Goal: Task Accomplishment & Management: Use online tool/utility

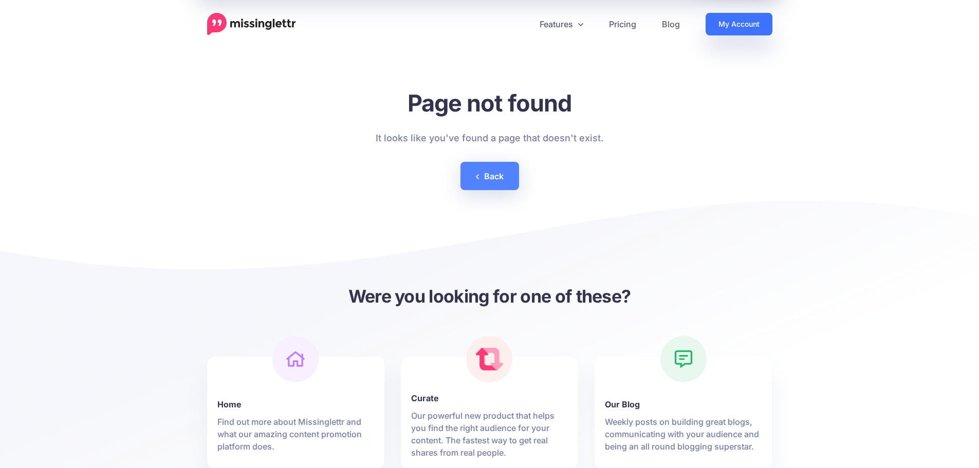
drag, startPoint x: 715, startPoint y: 25, endPoint x: 615, endPoint y: 3, distance: 102.1
click at [715, 24] on link "My Account" at bounding box center [739, 24] width 67 height 23
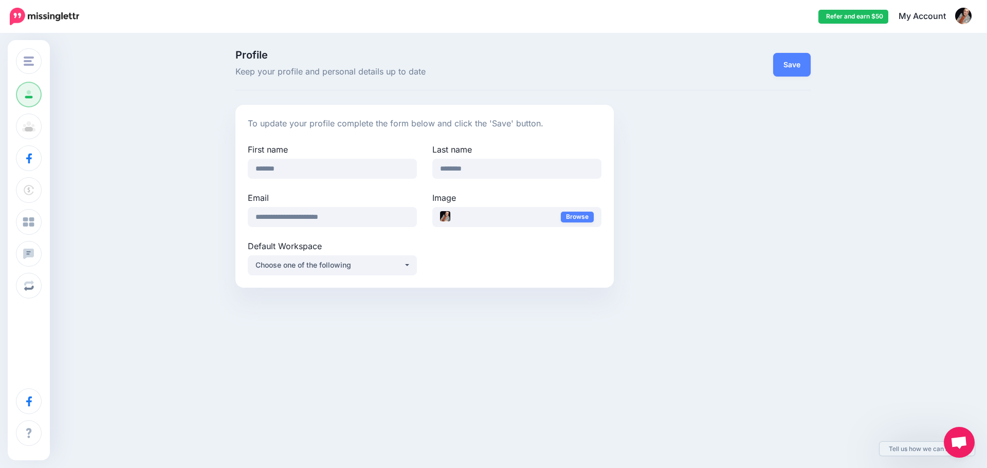
scroll to position [36, 0]
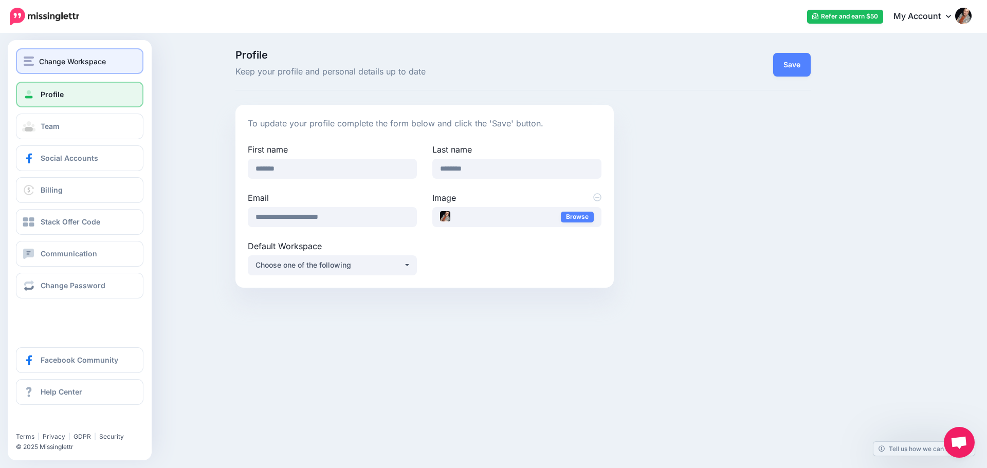
click at [66, 64] on span "Change Workspace" at bounding box center [72, 62] width 67 height 12
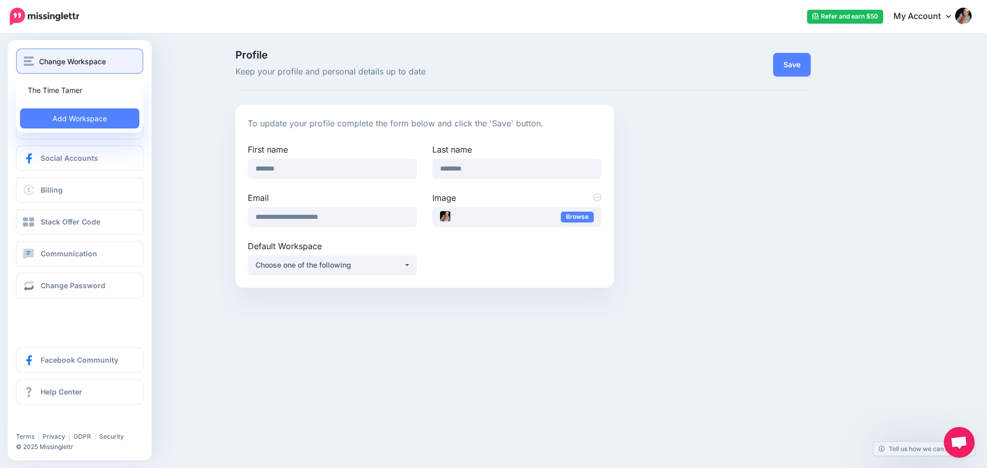
click at [38, 64] on div "Change Workspace" at bounding box center [80, 62] width 112 height 12
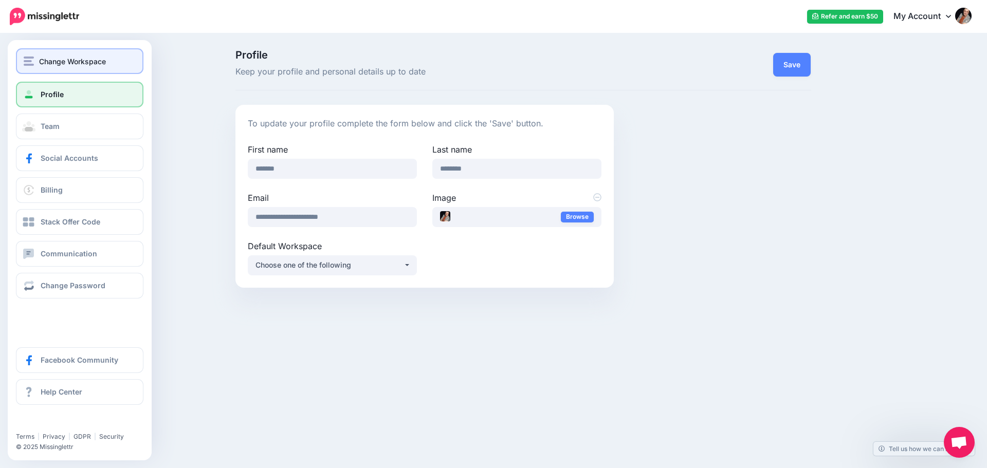
click at [54, 64] on span "Change Workspace" at bounding box center [72, 62] width 67 height 12
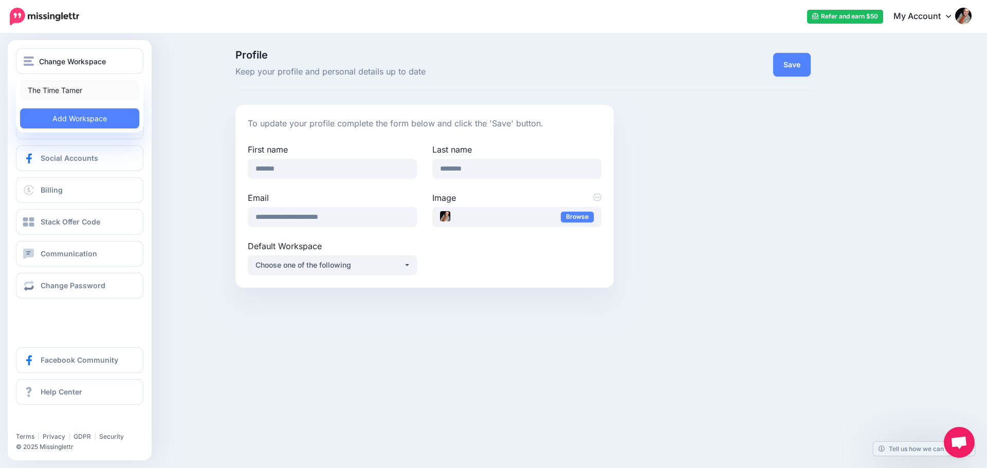
click at [54, 95] on link "The Time Tamer" at bounding box center [79, 90] width 119 height 20
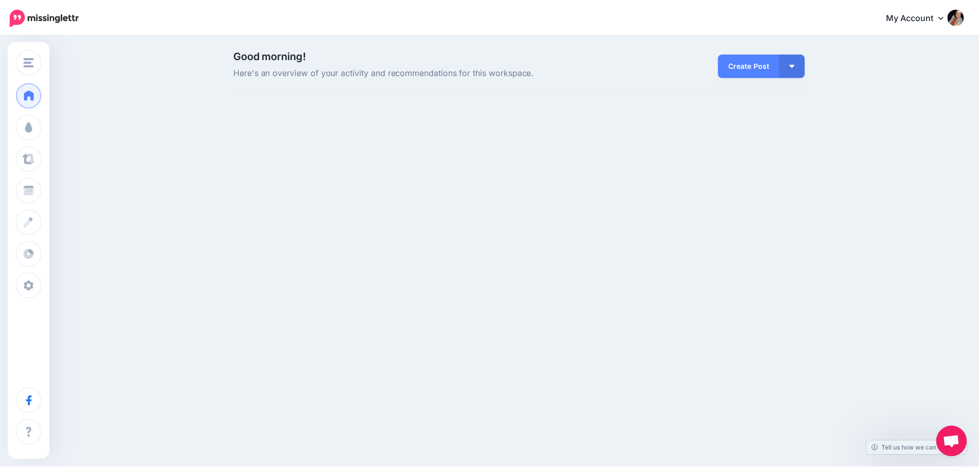
scroll to position [36, 0]
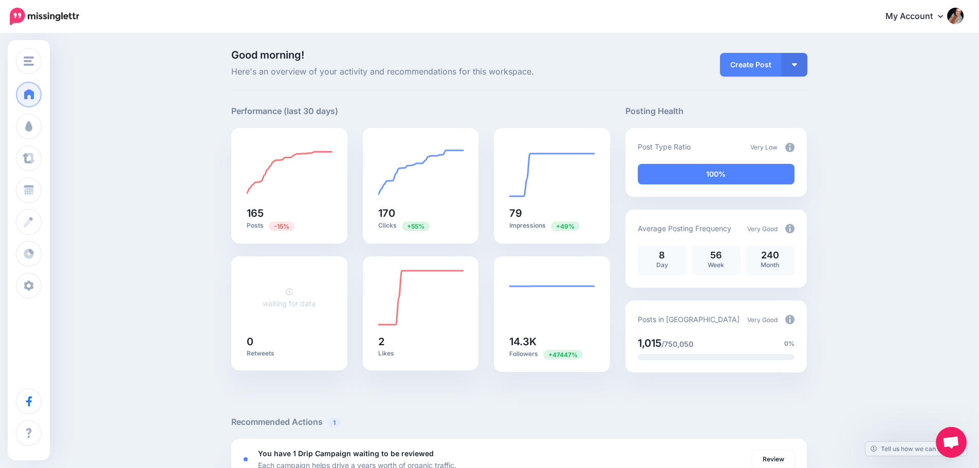
drag, startPoint x: 179, startPoint y: 4, endPoint x: 563, endPoint y: 35, distance: 384.7
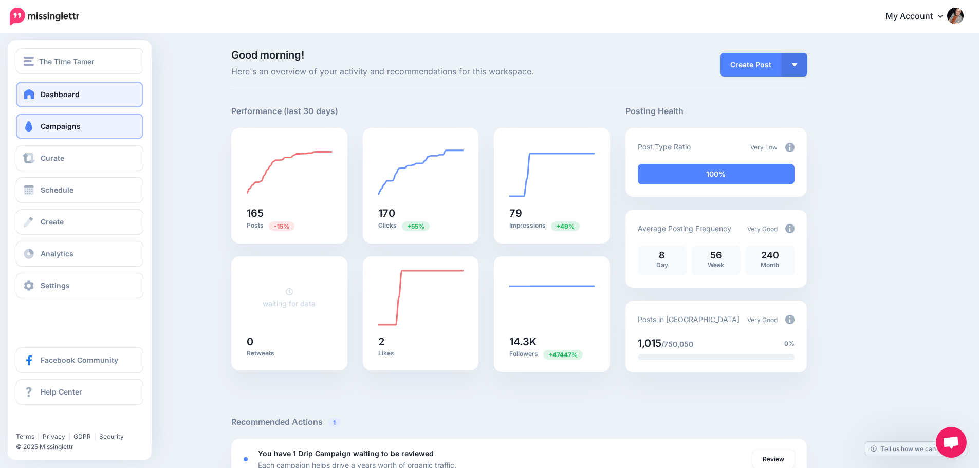
click at [75, 131] on link "Campaigns" at bounding box center [79, 127] width 127 height 26
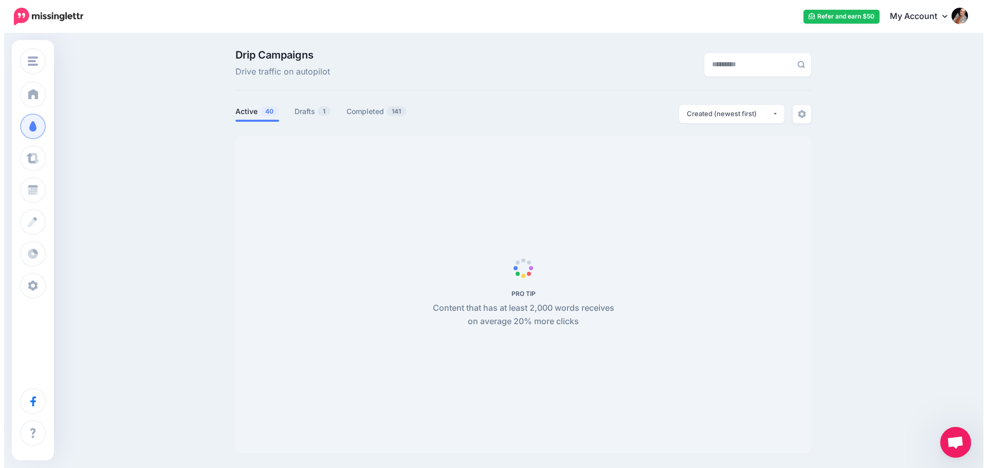
scroll to position [36, 0]
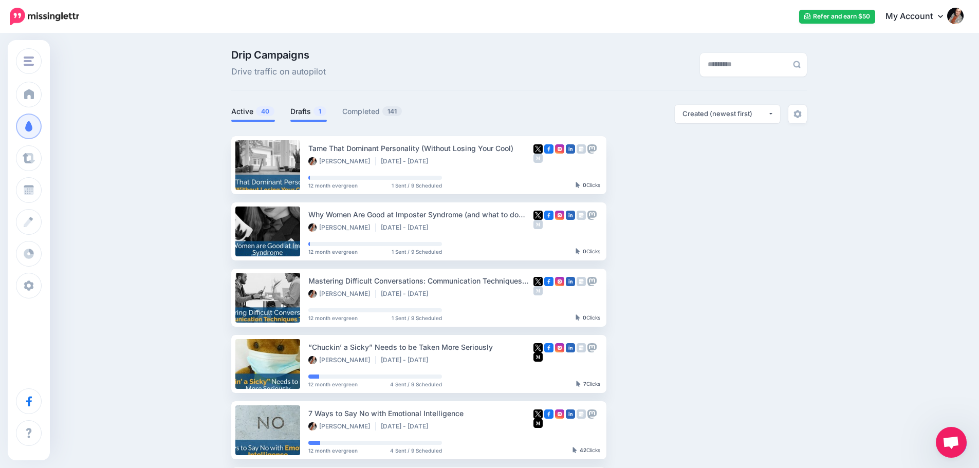
click at [301, 117] on link "Drafts 1" at bounding box center [308, 111] width 36 height 12
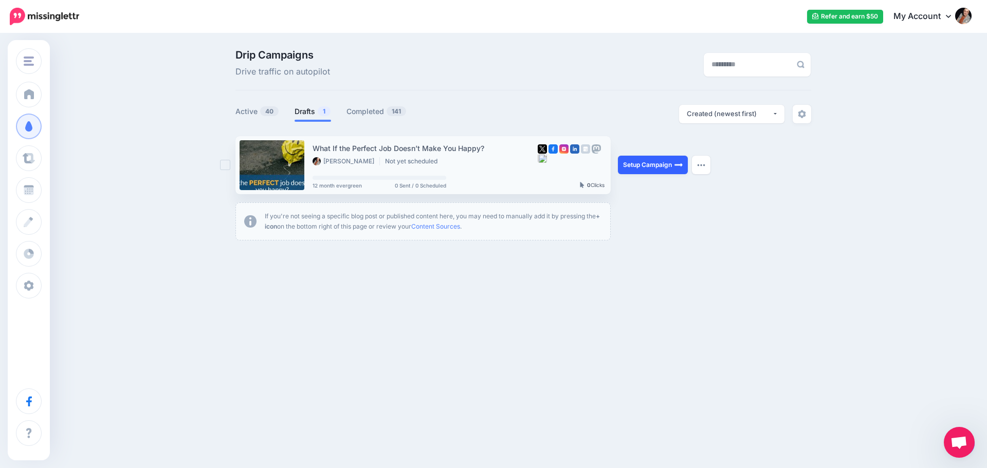
click at [636, 164] on link "Setup Campaign" at bounding box center [653, 165] width 70 height 19
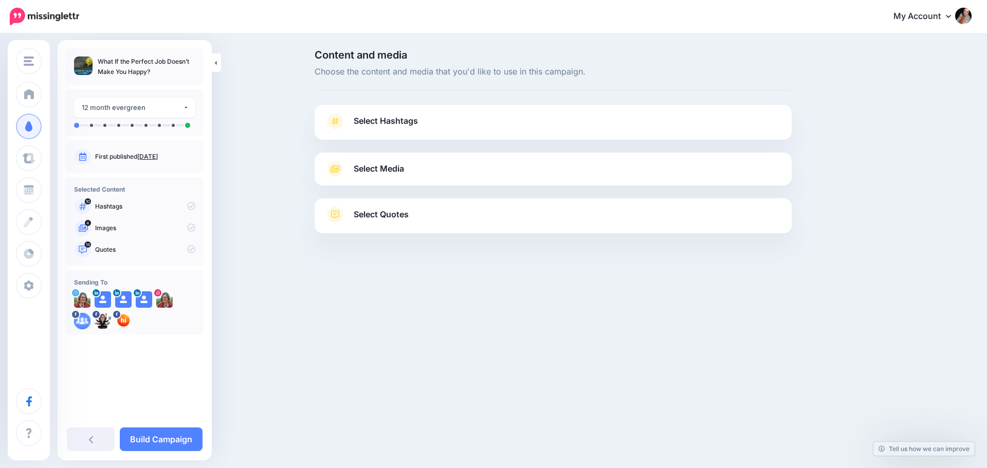
click at [404, 125] on span "Select Hashtags" at bounding box center [386, 121] width 64 height 14
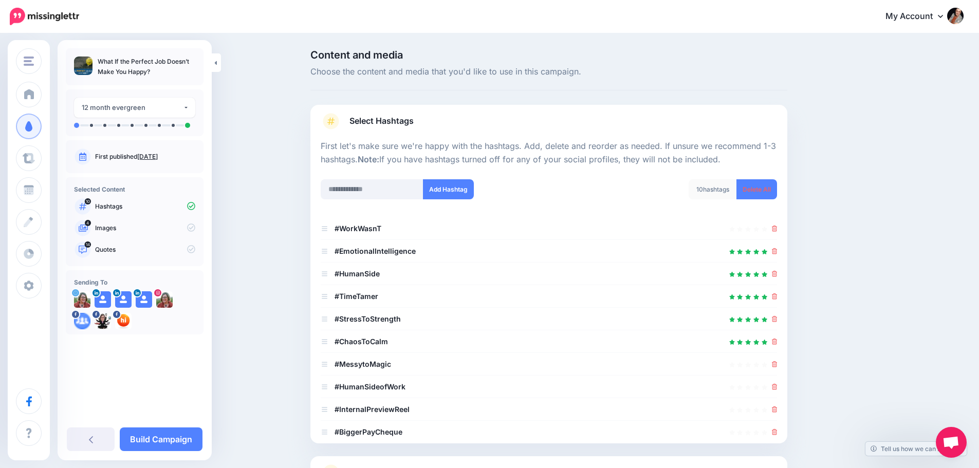
scroll to position [36, 0]
click at [778, 228] on icon at bounding box center [775, 229] width 6 height 6
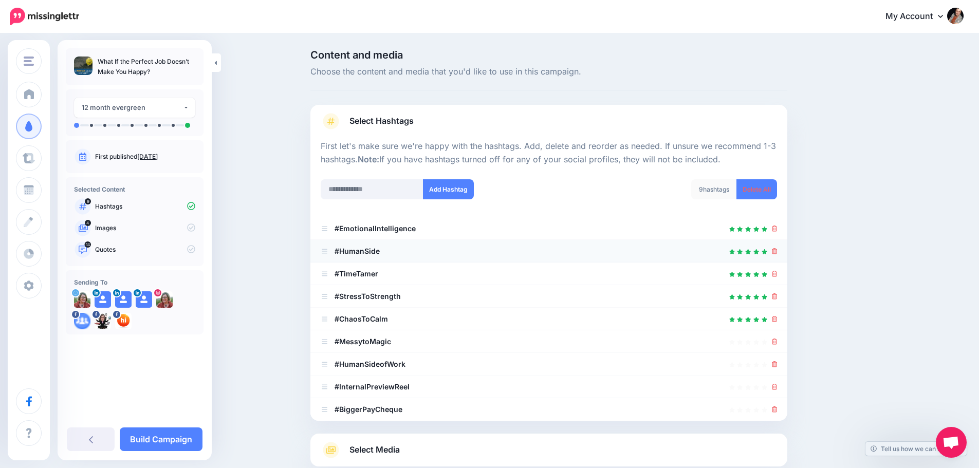
click at [402, 249] on div at bounding box center [549, 251] width 456 height 12
click at [778, 254] on icon at bounding box center [775, 251] width 6 height 6
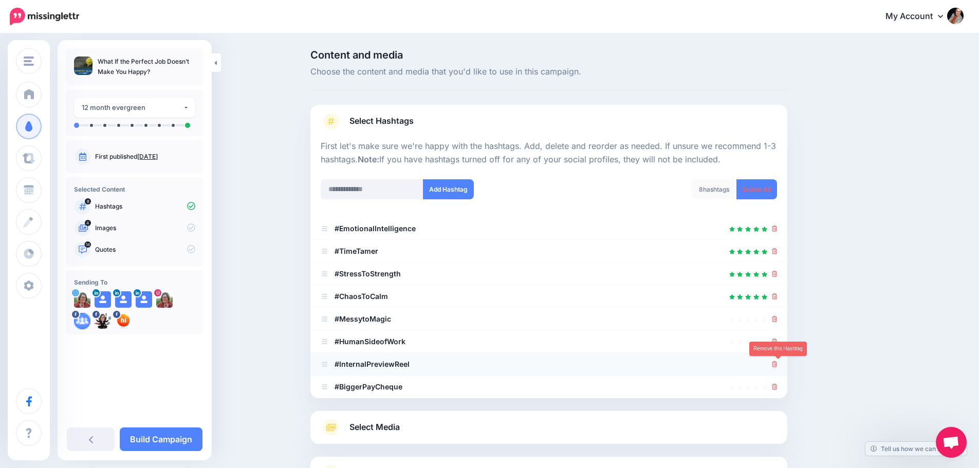
click at [778, 367] on icon at bounding box center [775, 364] width 6 height 6
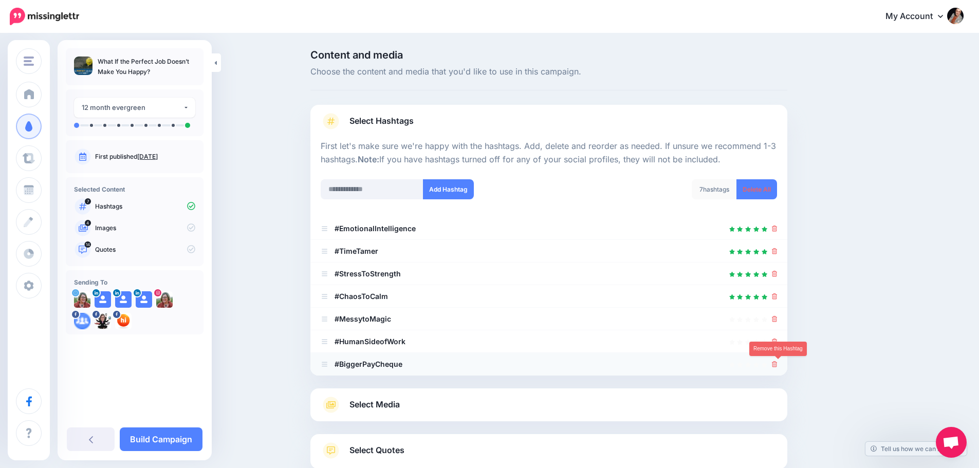
click at [777, 368] on icon at bounding box center [775, 364] width 6 height 6
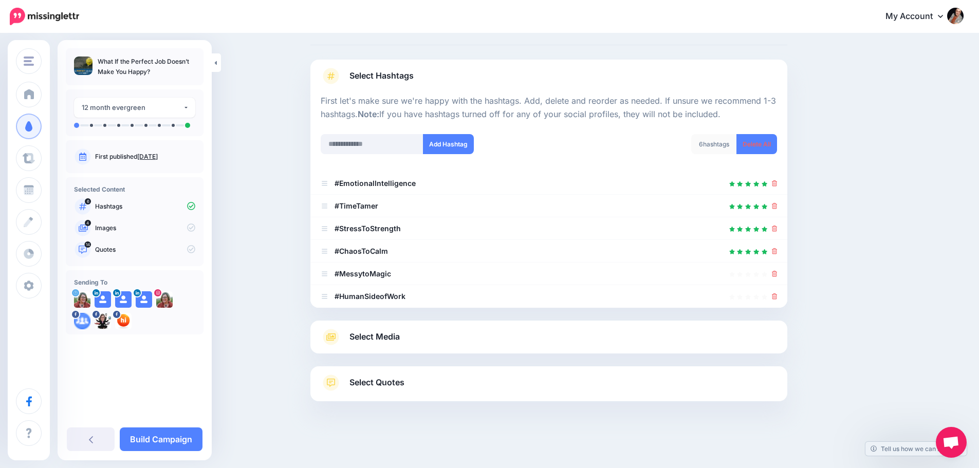
scroll to position [45, 0]
click at [400, 341] on span "Select Media" at bounding box center [375, 337] width 50 height 14
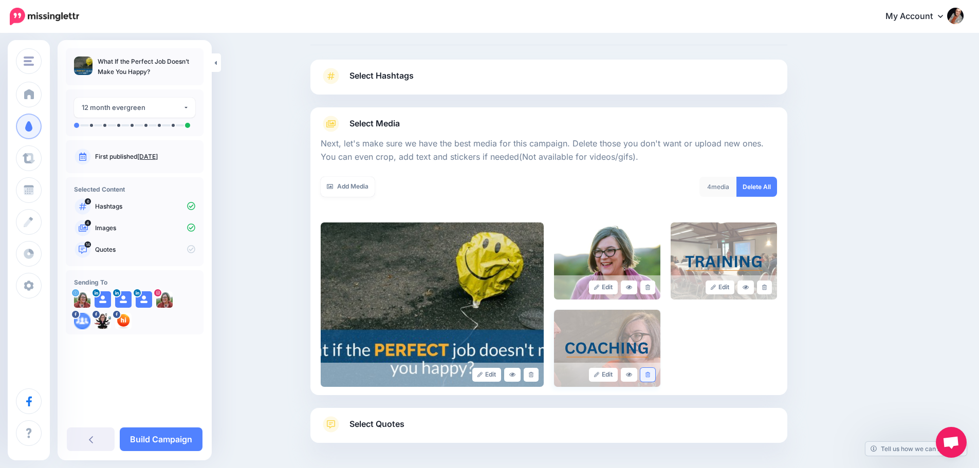
click at [650, 375] on icon at bounding box center [648, 375] width 5 height 6
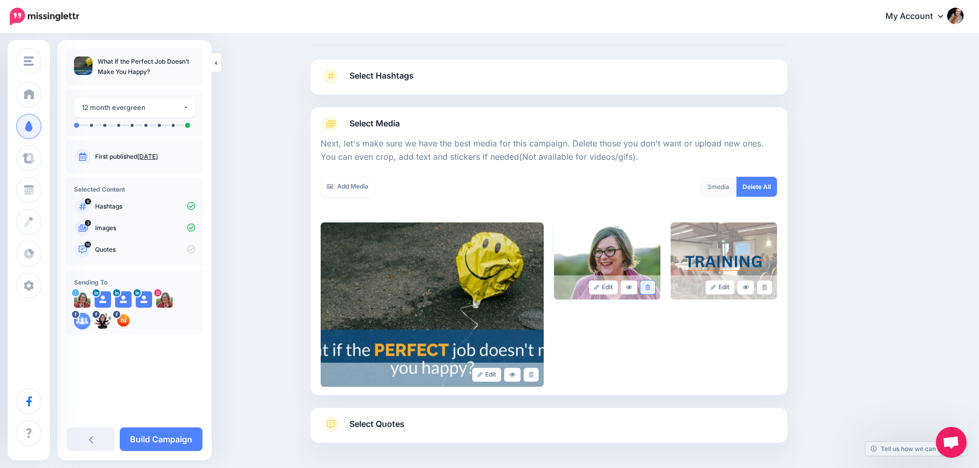
click at [650, 289] on icon at bounding box center [648, 288] width 5 height 6
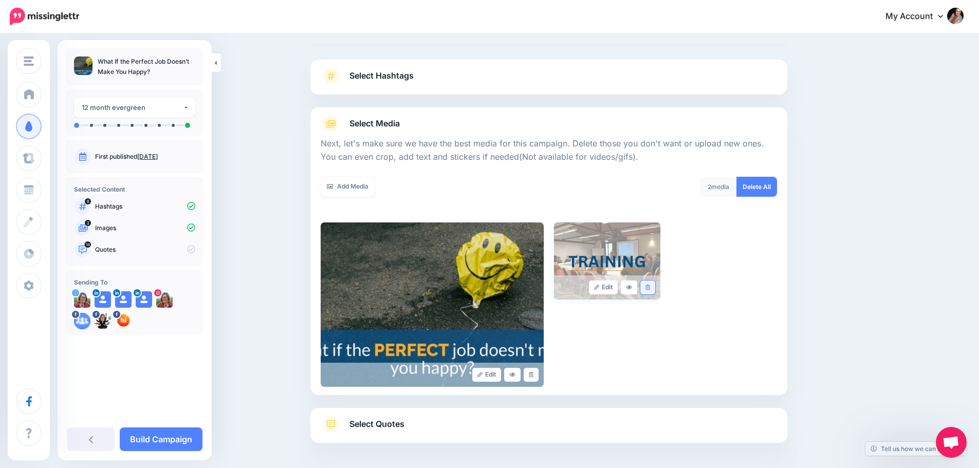
click at [650, 289] on icon at bounding box center [648, 288] width 5 height 6
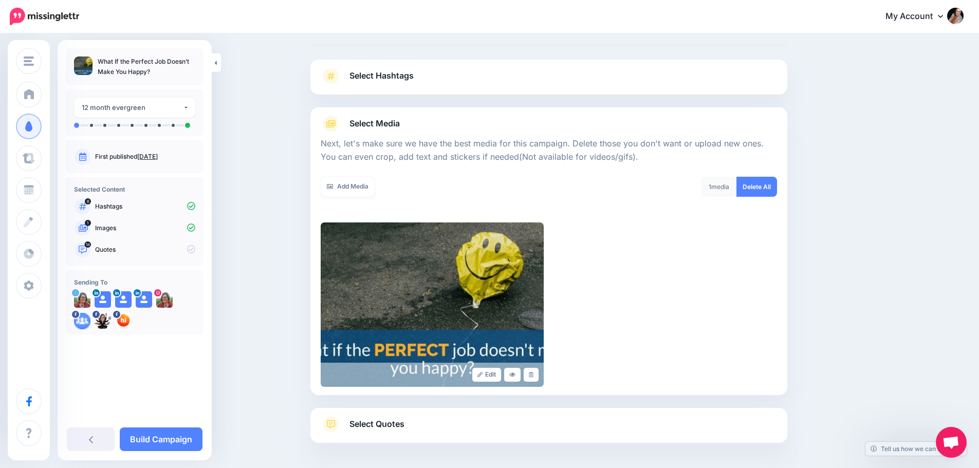
click at [394, 425] on span "Select Quotes" at bounding box center [377, 424] width 55 height 14
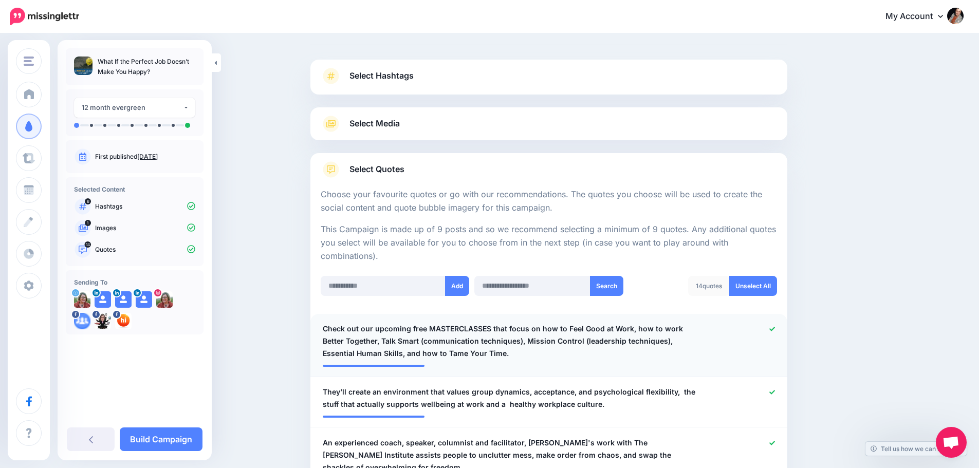
click at [773, 332] on div at bounding box center [744, 341] width 78 height 37
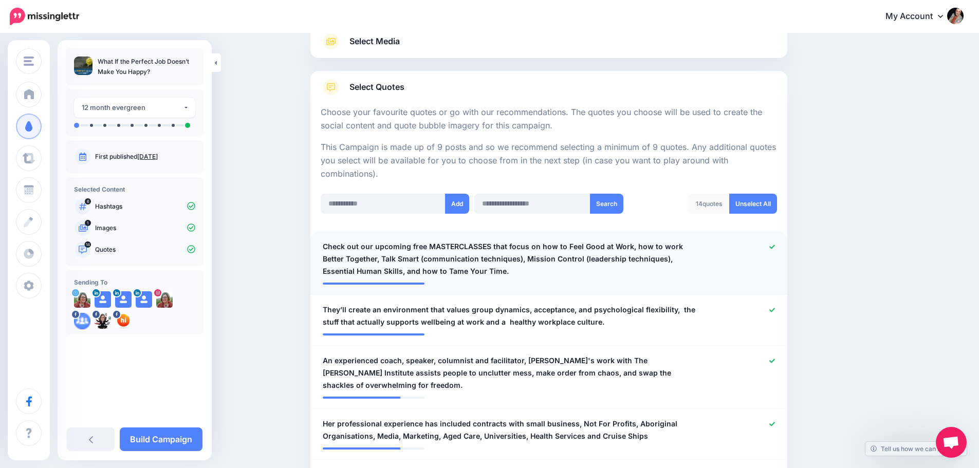
scroll to position [148, 0]
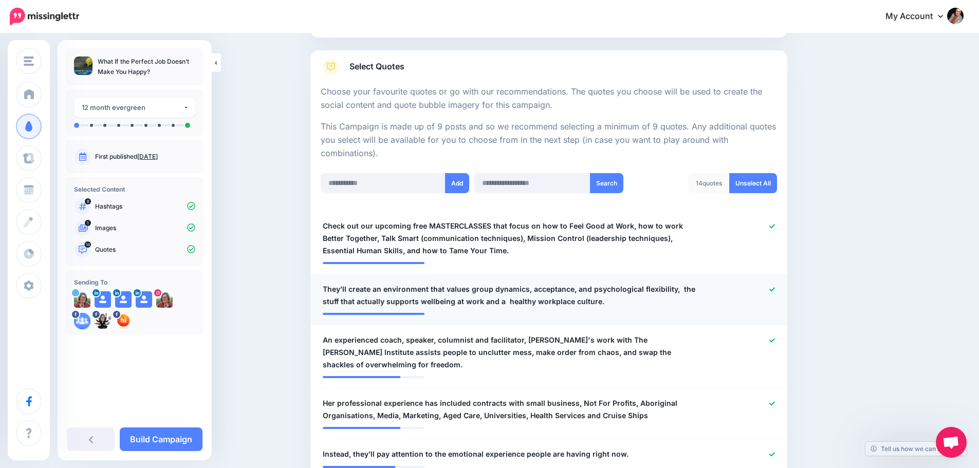
click at [394, 291] on span "They’ll create an environment that values group dynamics, acceptance, and psych…" at bounding box center [510, 295] width 375 height 25
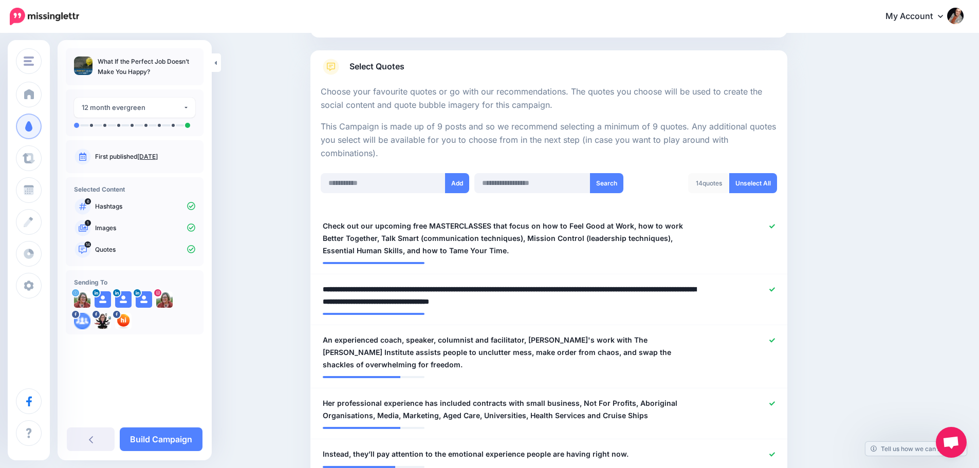
drag, startPoint x: 352, startPoint y: 291, endPoint x: 310, endPoint y: 291, distance: 42.2
type textarea "**********"
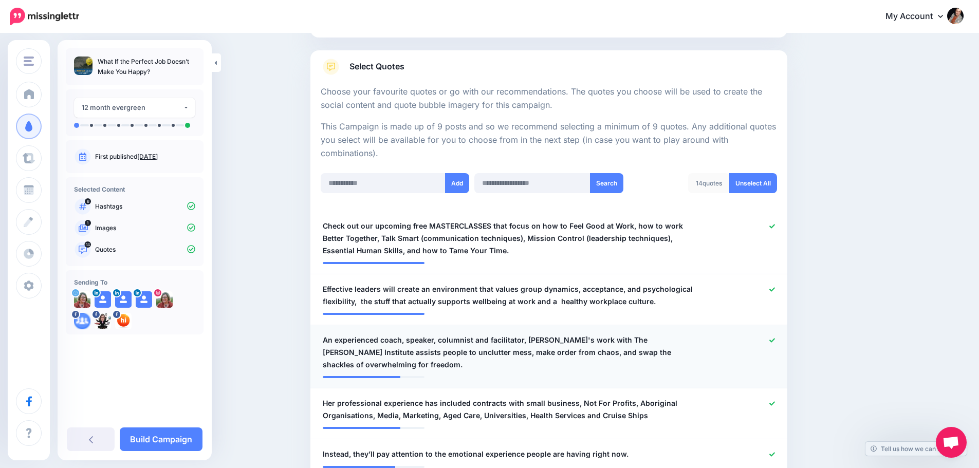
click at [775, 340] on icon at bounding box center [773, 340] width 6 height 4
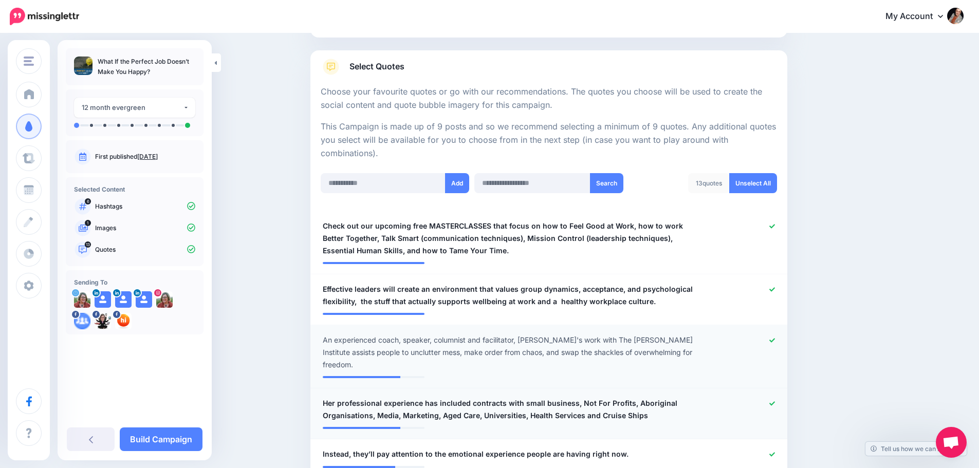
click at [775, 401] on icon at bounding box center [773, 404] width 6 height 6
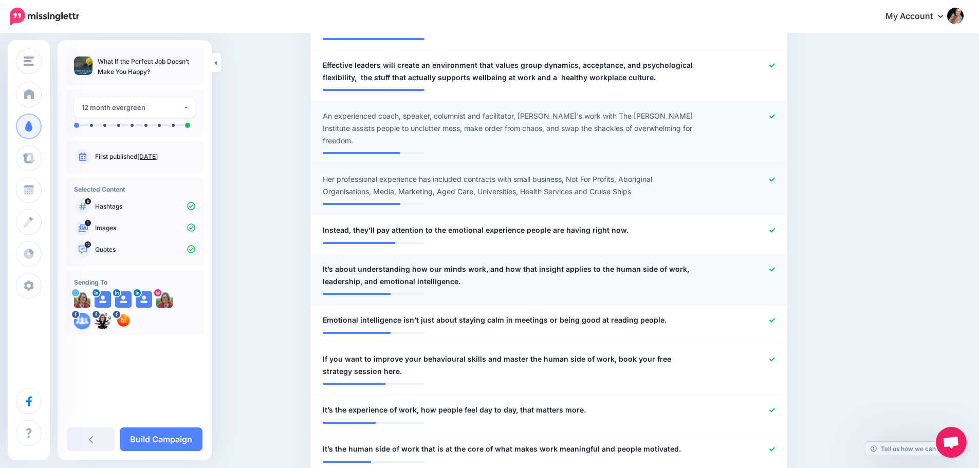
scroll to position [405, 0]
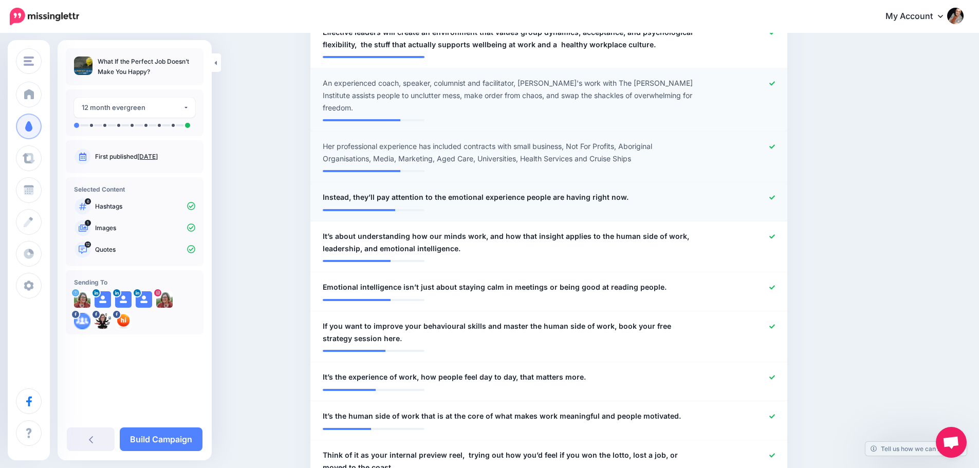
click at [775, 195] on icon at bounding box center [773, 197] width 6 height 4
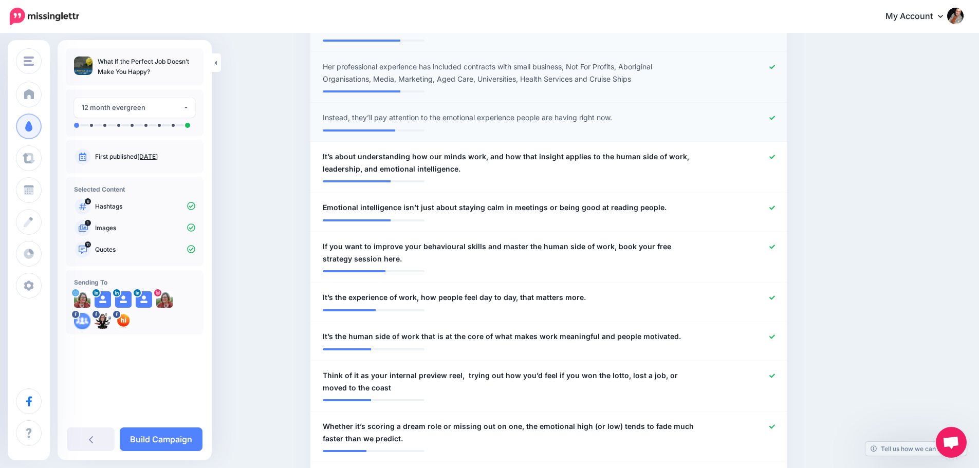
scroll to position [508, 0]
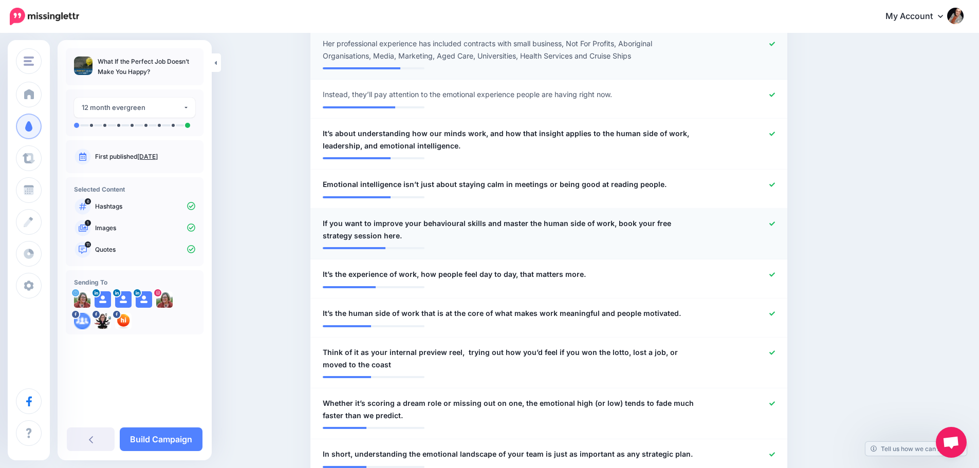
click at [775, 221] on icon at bounding box center [773, 224] width 6 height 6
click at [775, 132] on icon at bounding box center [773, 134] width 6 height 4
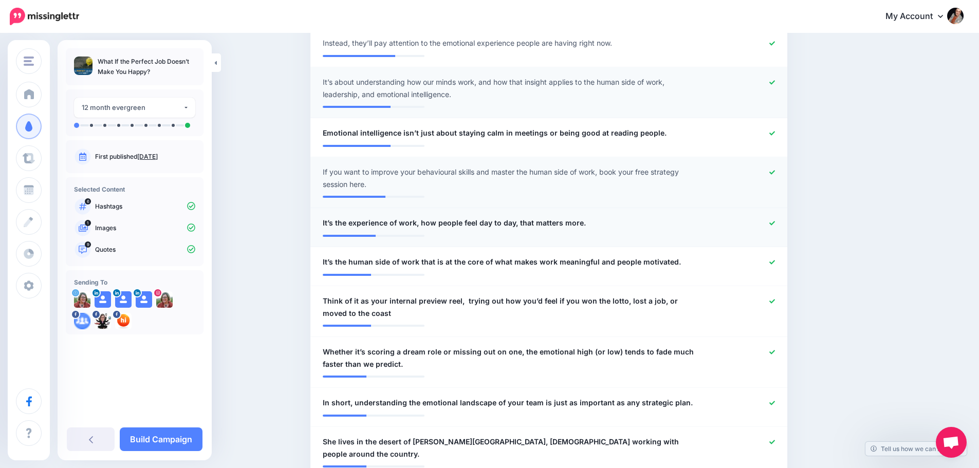
click at [775, 221] on icon at bounding box center [773, 224] width 6 height 6
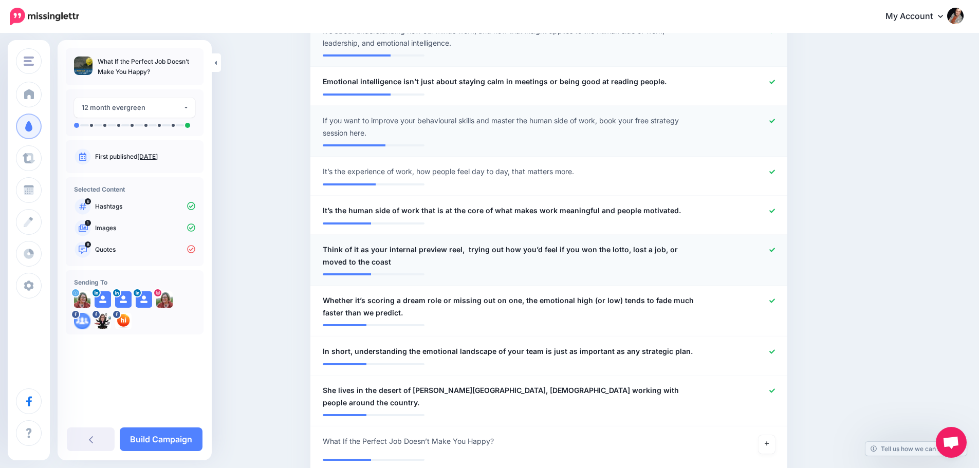
click at [775, 244] on div at bounding box center [744, 256] width 78 height 25
click at [775, 247] on icon at bounding box center [773, 250] width 6 height 6
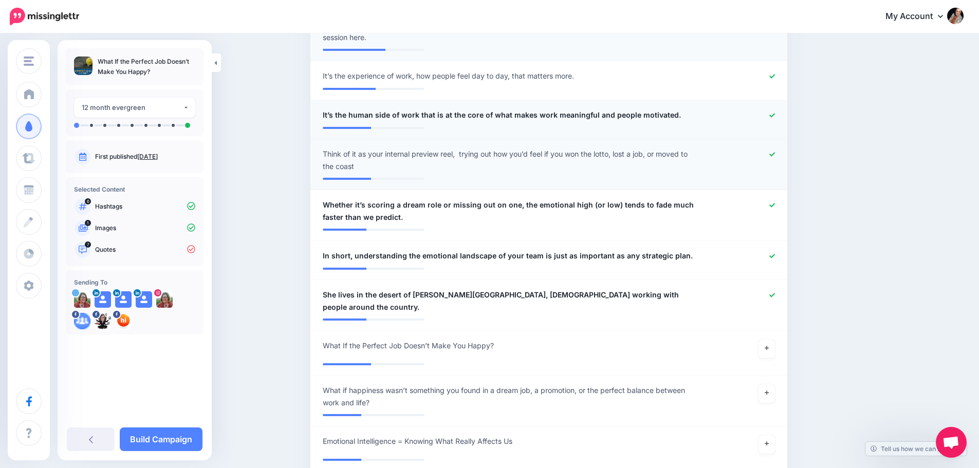
scroll to position [713, 0]
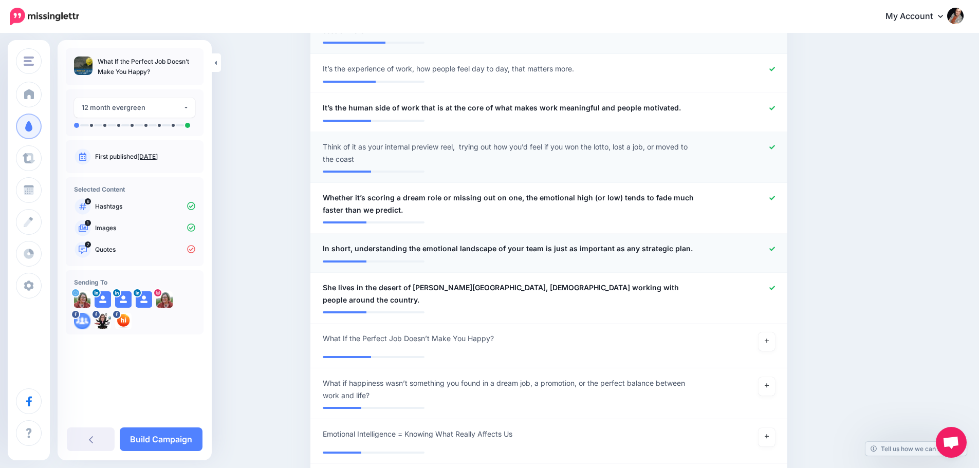
click at [548, 243] on span "In short, understanding the emotional landscape of your team is just as importa…" at bounding box center [508, 249] width 370 height 12
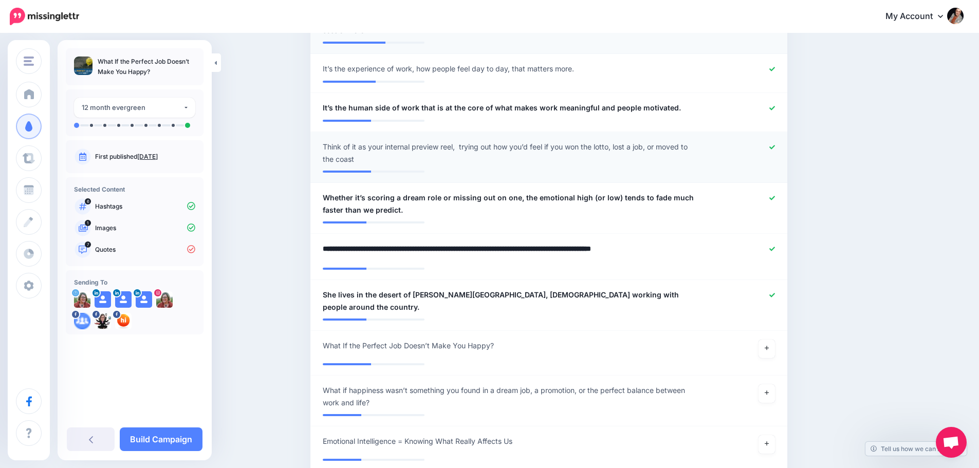
drag, startPoint x: 360, startPoint y: 239, endPoint x: 195, endPoint y: 237, distance: 165.0
type textarea "**********"
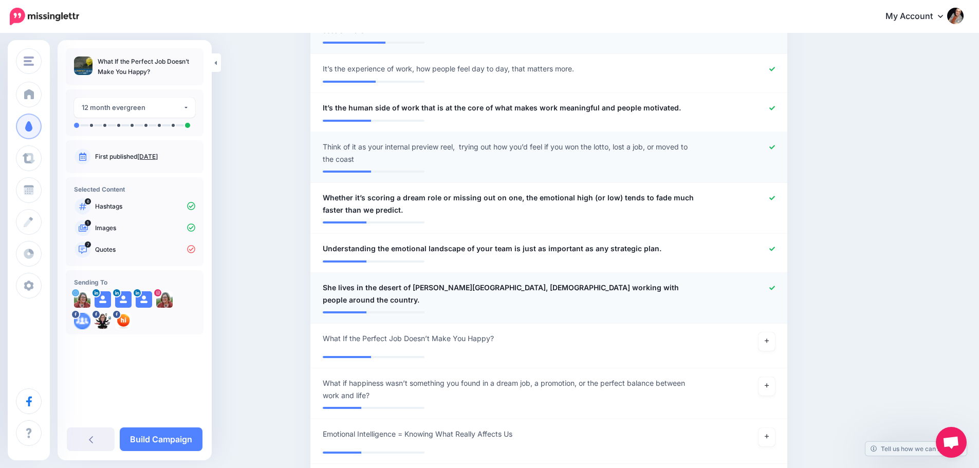
click at [775, 282] on div at bounding box center [744, 294] width 78 height 25
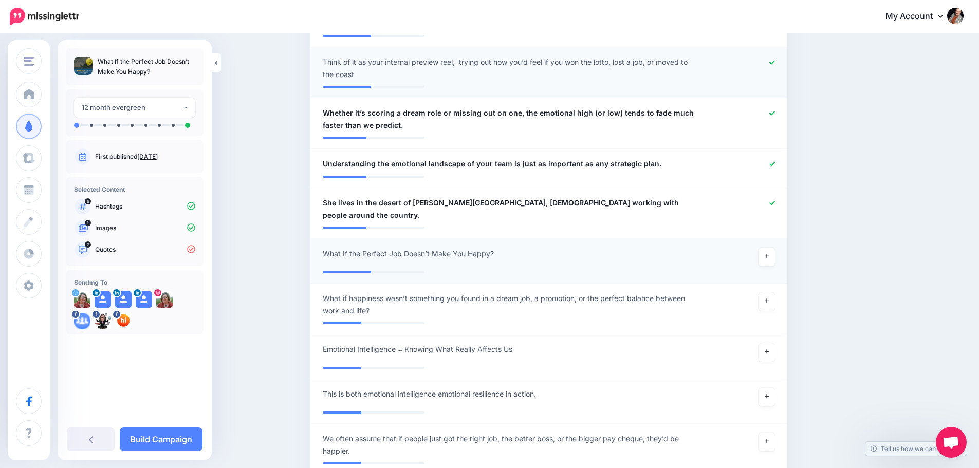
scroll to position [816, 0]
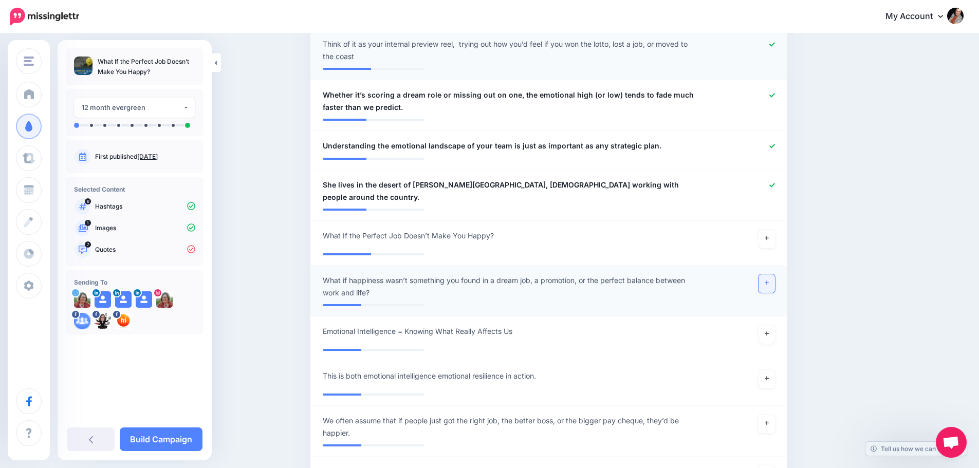
click at [771, 274] on link at bounding box center [767, 283] width 16 height 19
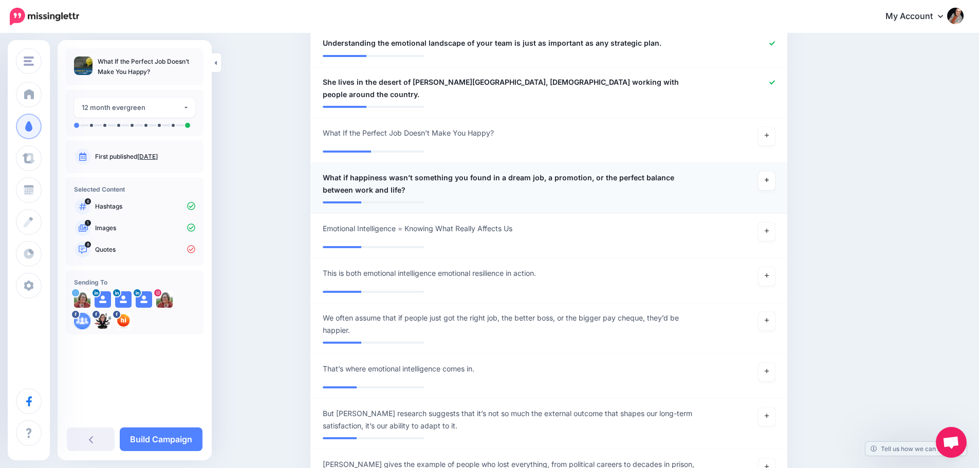
scroll to position [971, 0]
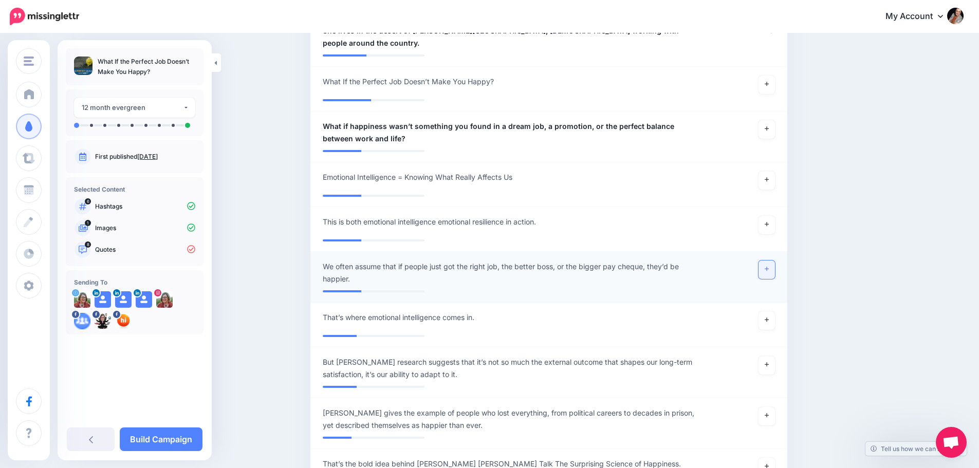
click at [769, 266] on icon at bounding box center [767, 269] width 4 height 6
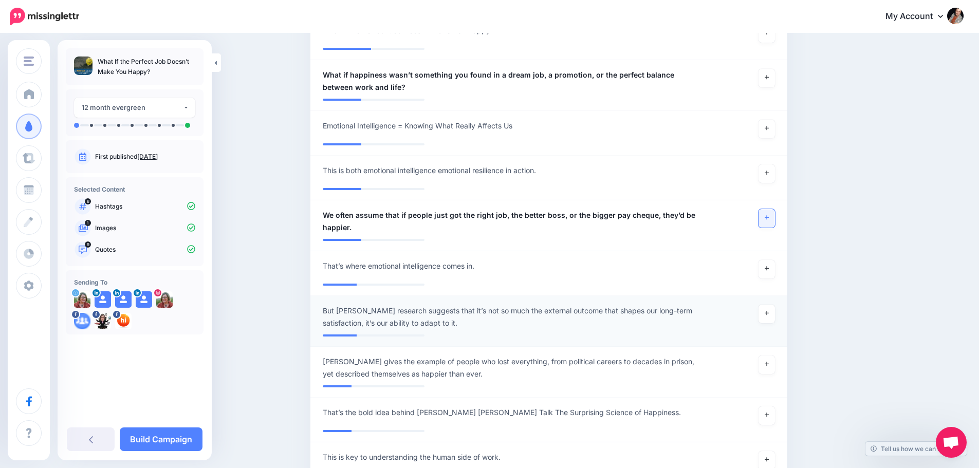
click at [562, 305] on span "But Gilbert’s research suggests that it’s not so much the external outcome that…" at bounding box center [510, 317] width 375 height 25
drag, startPoint x: 370, startPoint y: 287, endPoint x: 299, endPoint y: 286, distance: 70.4
click at [299, 286] on div "Content and media Choose the content and media that you'd like to use in this c…" at bounding box center [489, 345] width 979 height 2664
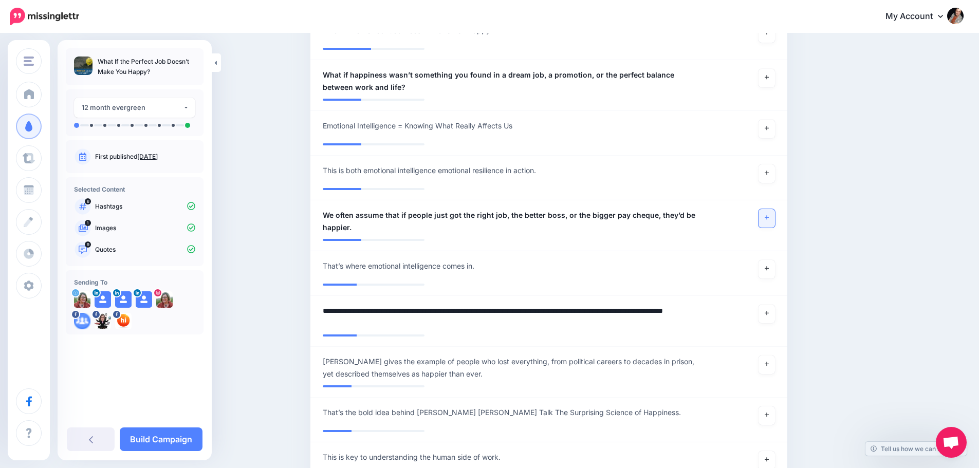
type textarea "**********"
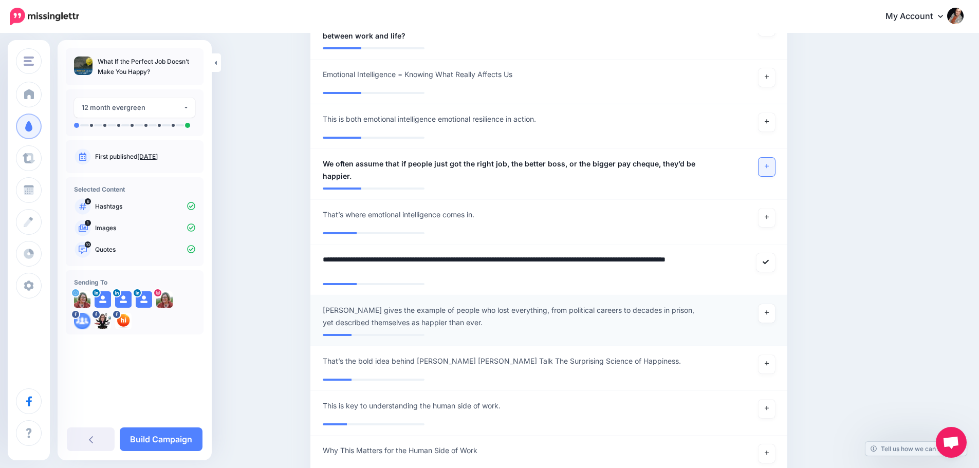
scroll to position [1125, 0]
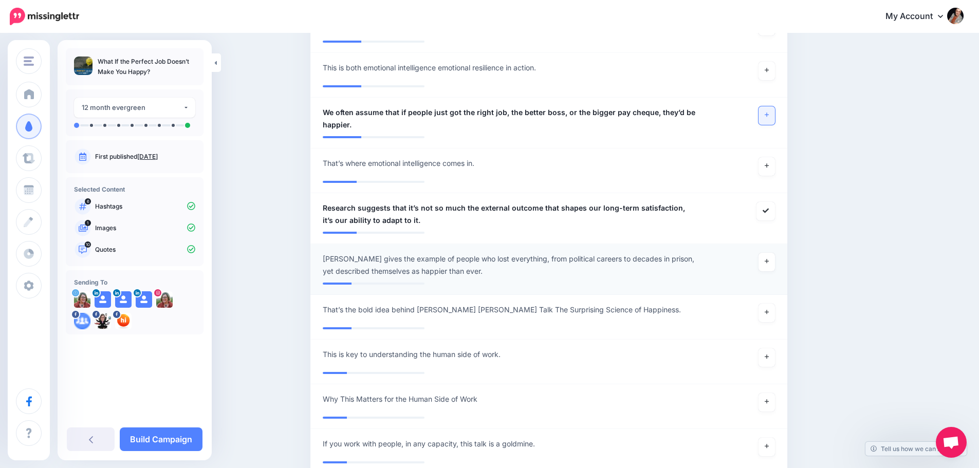
click at [399, 253] on span "Gilbert gives the example of people who lost everything, from political careers…" at bounding box center [510, 265] width 375 height 25
type textarea "**********"
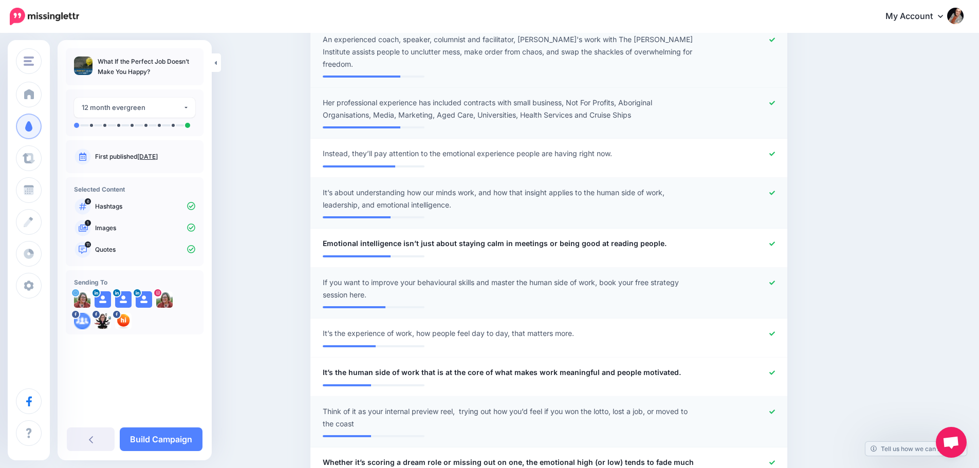
scroll to position [463, 0]
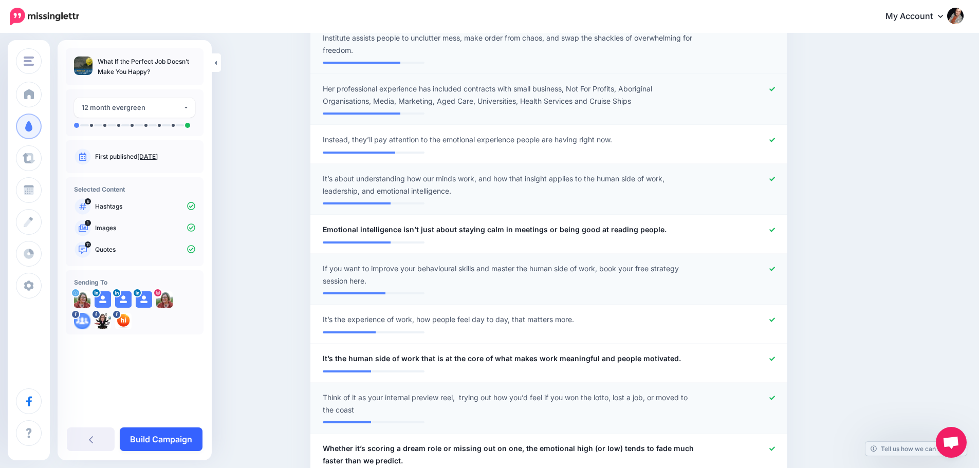
click at [161, 446] on link "Build Campaign" at bounding box center [161, 440] width 83 height 24
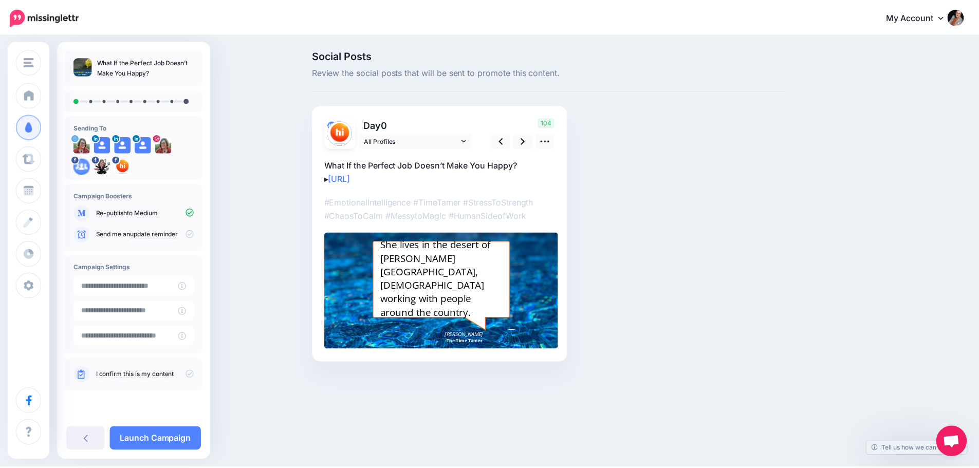
scroll to position [36, 0]
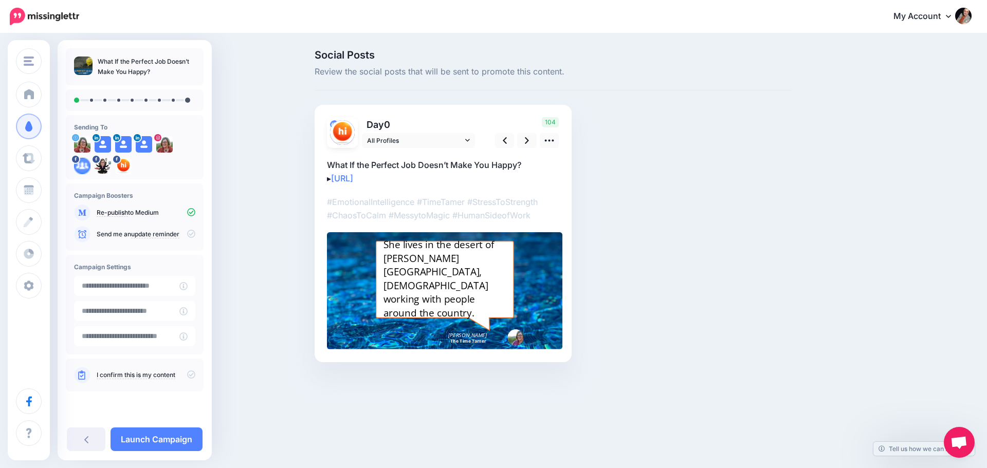
click at [192, 376] on icon at bounding box center [191, 375] width 8 height 8
click at [102, 144] on icon at bounding box center [103, 144] width 8 height 8
click at [99, 137] on div at bounding box center [95, 137] width 9 height 9
click at [469, 140] on icon at bounding box center [467, 140] width 5 height 7
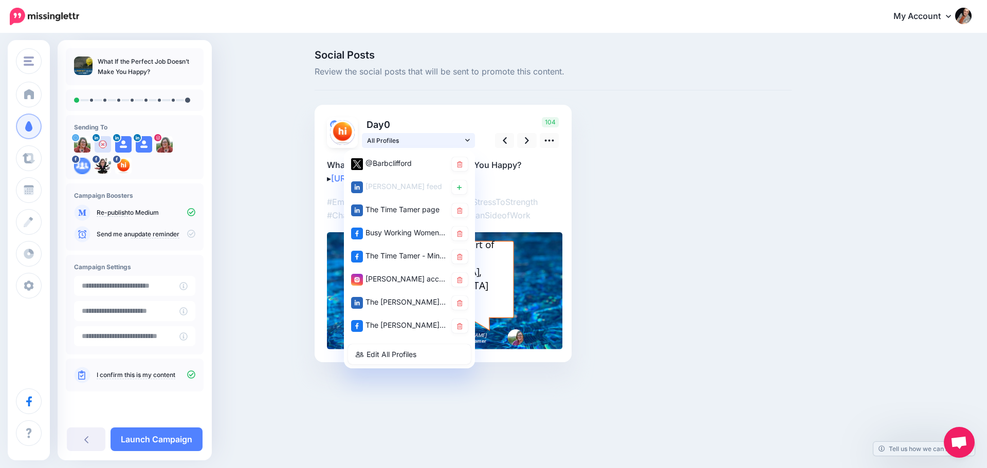
click at [468, 140] on icon at bounding box center [467, 140] width 5 height 3
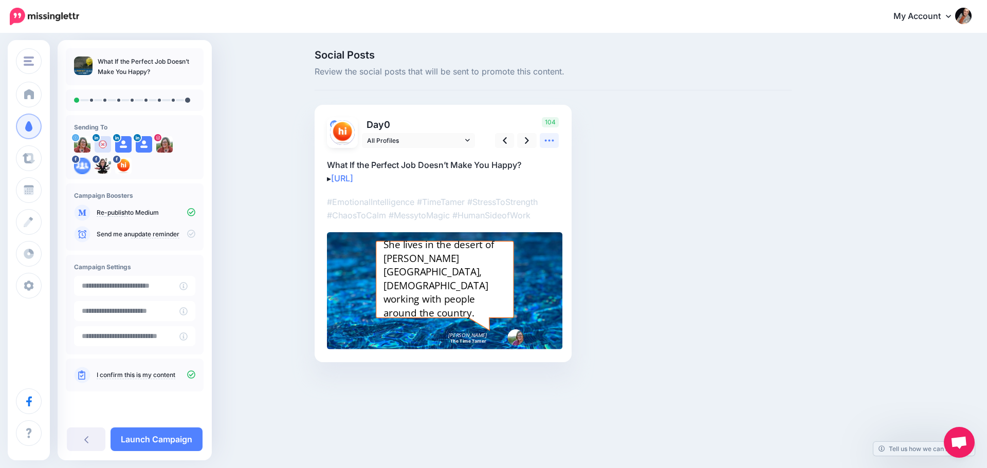
click at [542, 140] on link at bounding box center [550, 140] width 20 height 15
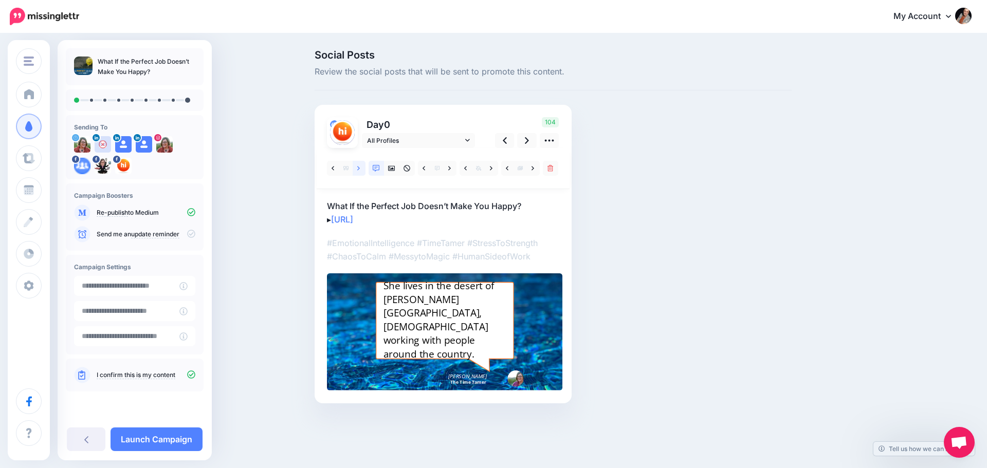
click at [359, 168] on icon at bounding box center [358, 168] width 3 height 4
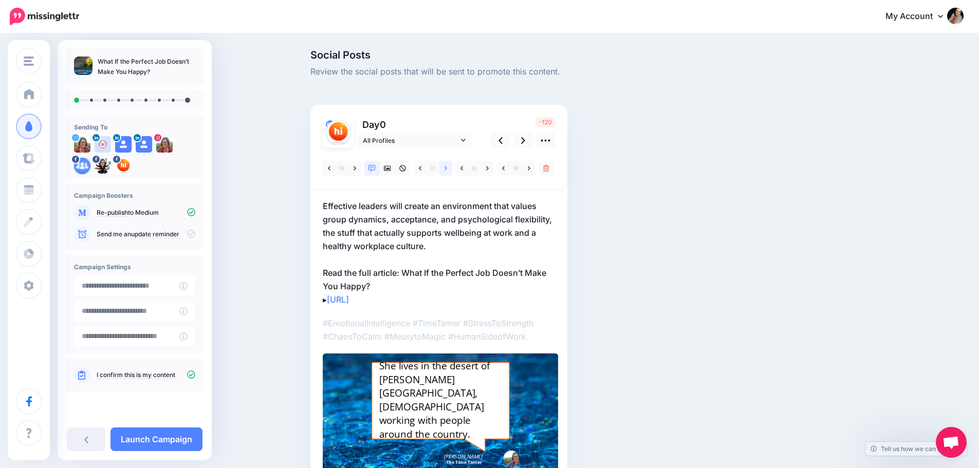
click at [447, 168] on icon at bounding box center [446, 168] width 3 height 4
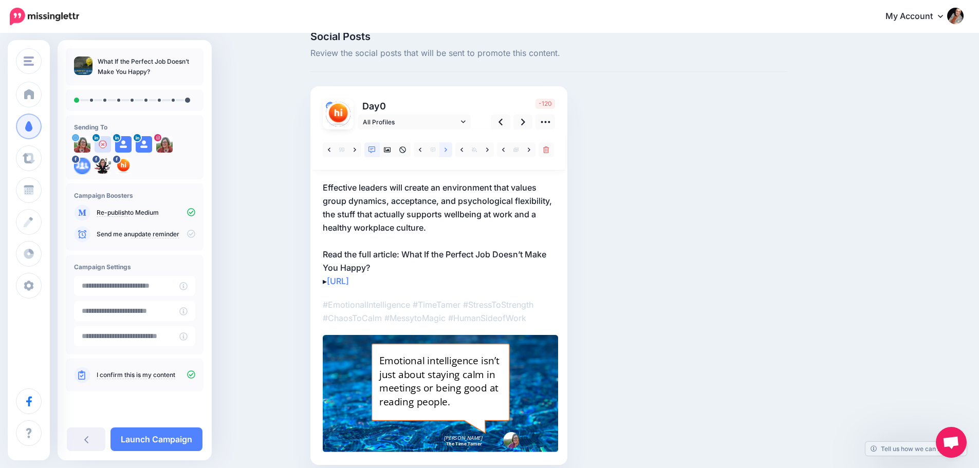
scroll to position [0, 0]
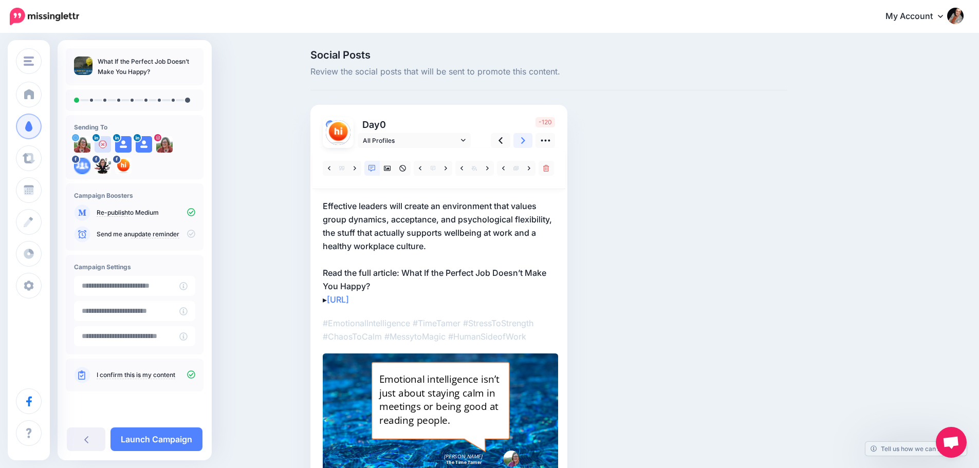
click at [525, 141] on icon at bounding box center [523, 140] width 4 height 11
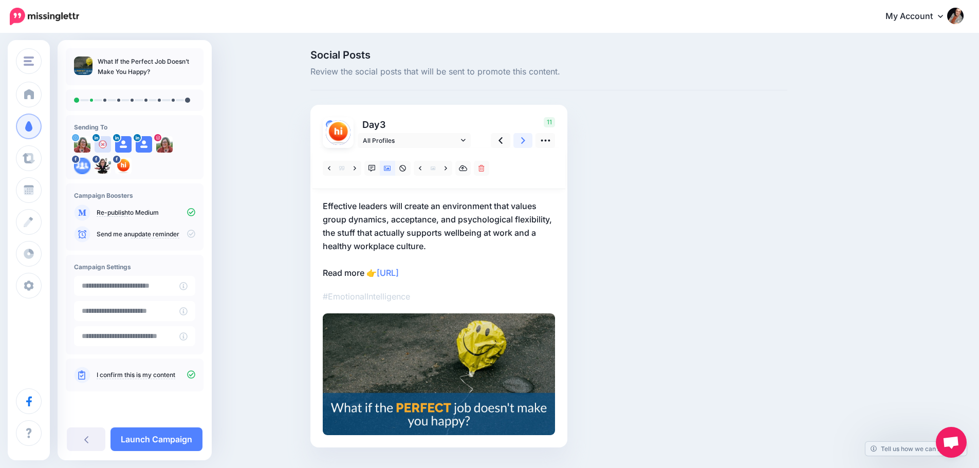
click at [529, 142] on link at bounding box center [524, 140] width 20 height 15
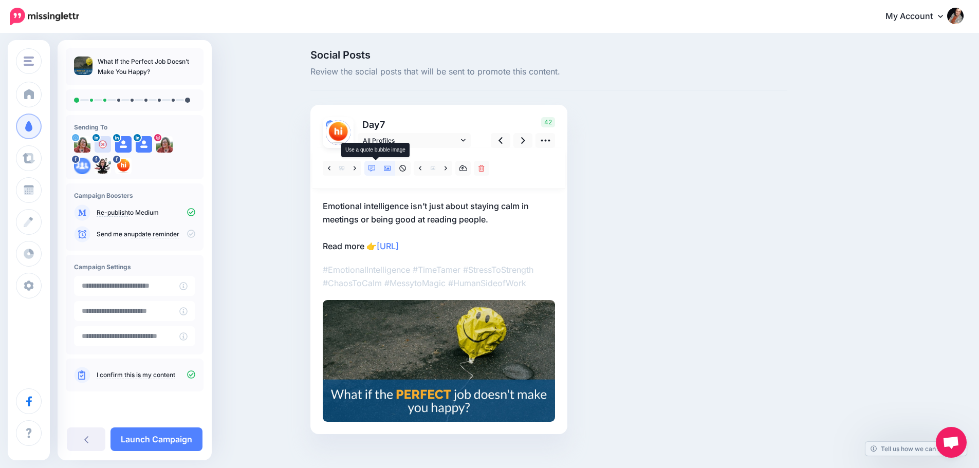
click at [378, 174] on link at bounding box center [371, 168] width 15 height 15
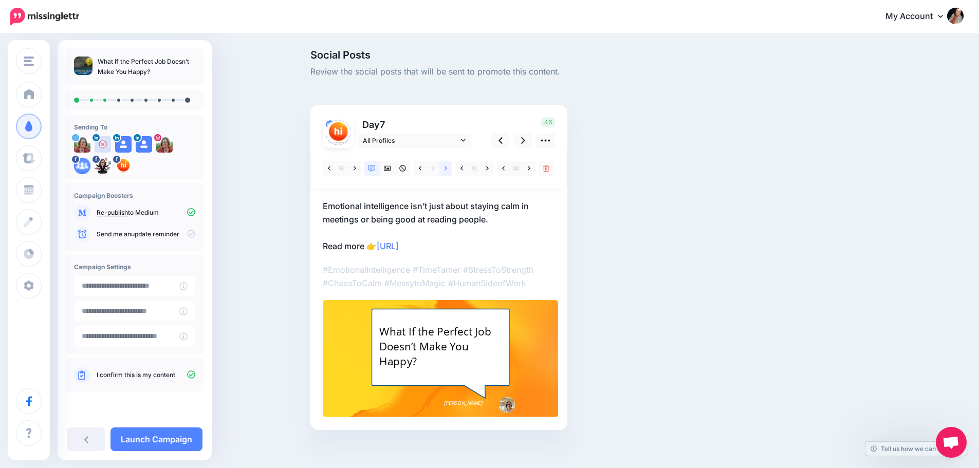
click at [447, 170] on icon at bounding box center [446, 168] width 3 height 7
click at [402, 148] on link "All Profiles" at bounding box center [414, 140] width 113 height 15
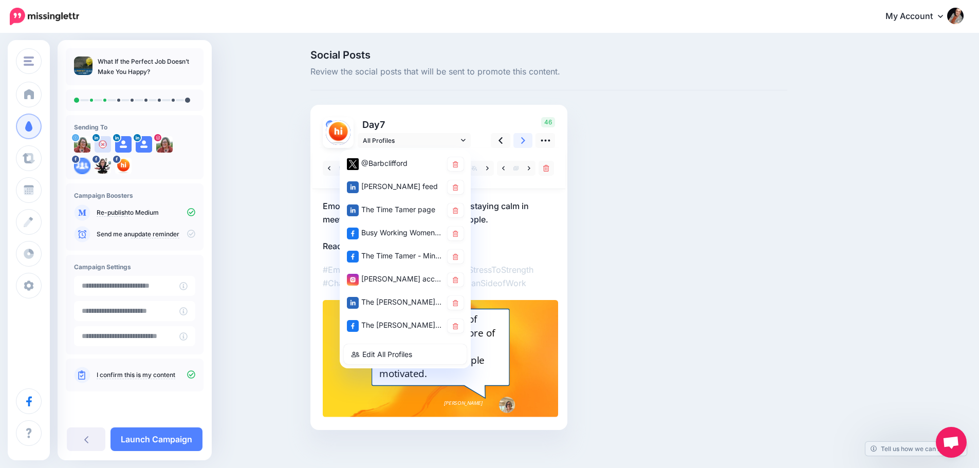
click at [521, 139] on link at bounding box center [524, 140] width 20 height 15
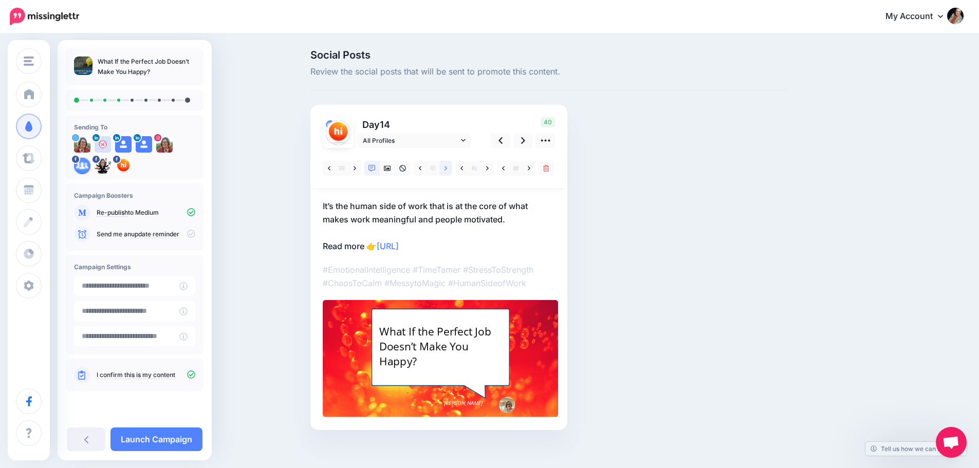
click at [447, 170] on icon at bounding box center [446, 168] width 3 height 7
click at [408, 140] on span "All Profiles" at bounding box center [411, 140] width 96 height 11
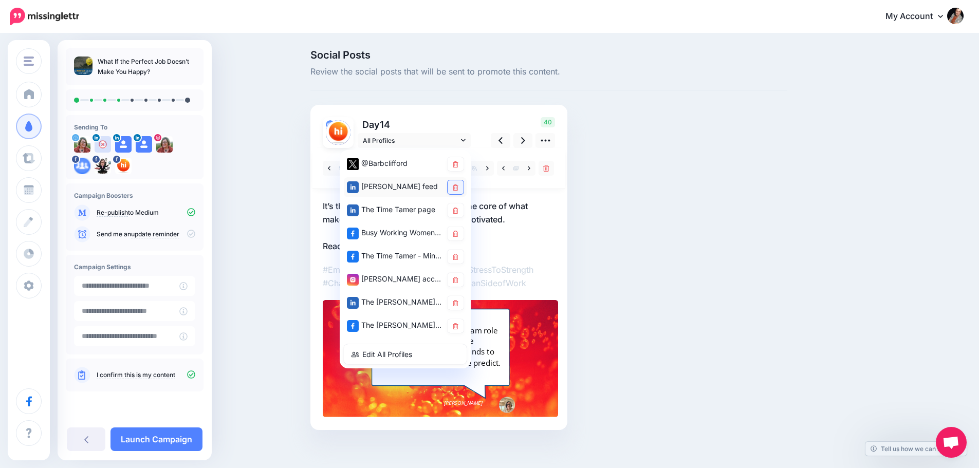
click at [464, 186] on link at bounding box center [456, 187] width 16 height 14
click at [471, 122] on p "Day 14" at bounding box center [415, 124] width 115 height 15
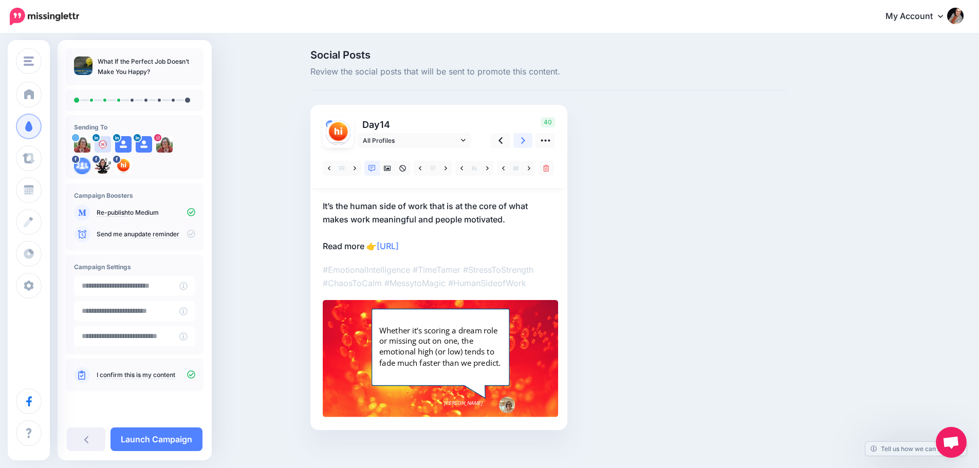
click at [525, 138] on icon at bounding box center [523, 140] width 4 height 7
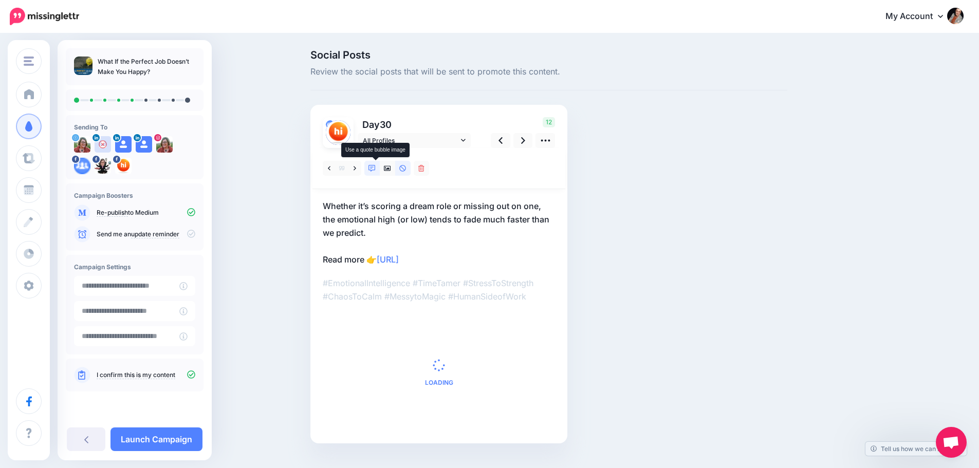
click at [376, 169] on icon at bounding box center [372, 168] width 7 height 7
click at [455, 142] on span "All Profiles" at bounding box center [411, 140] width 96 height 11
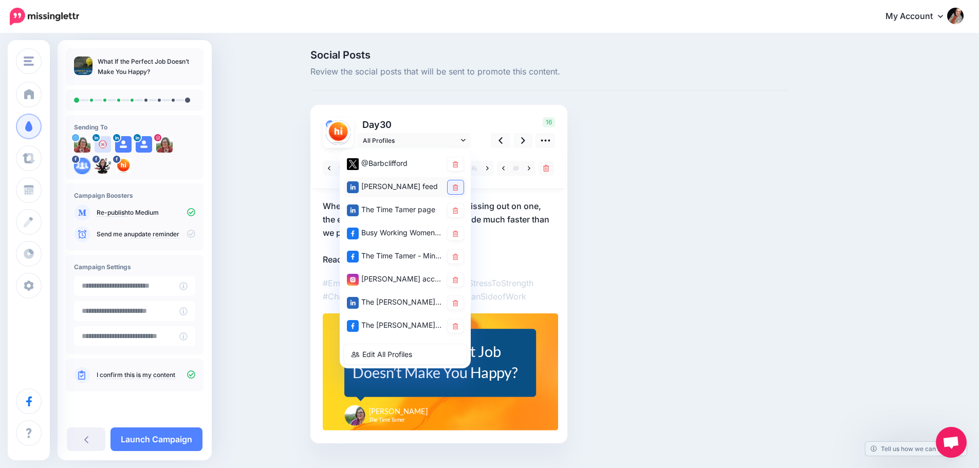
click at [459, 189] on icon at bounding box center [456, 188] width 6 height 6
click at [477, 125] on div "Day 30 All Profiles" at bounding box center [397, 132] width 165 height 31
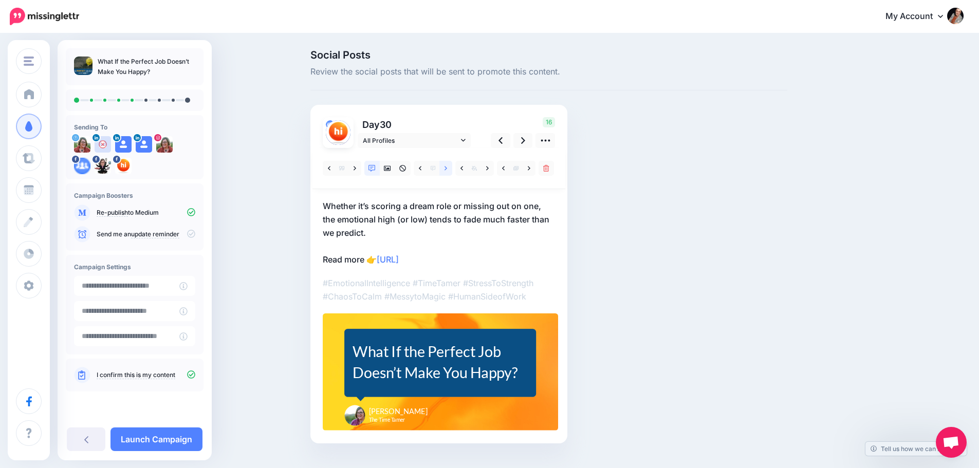
click at [447, 167] on link at bounding box center [446, 168] width 13 height 15
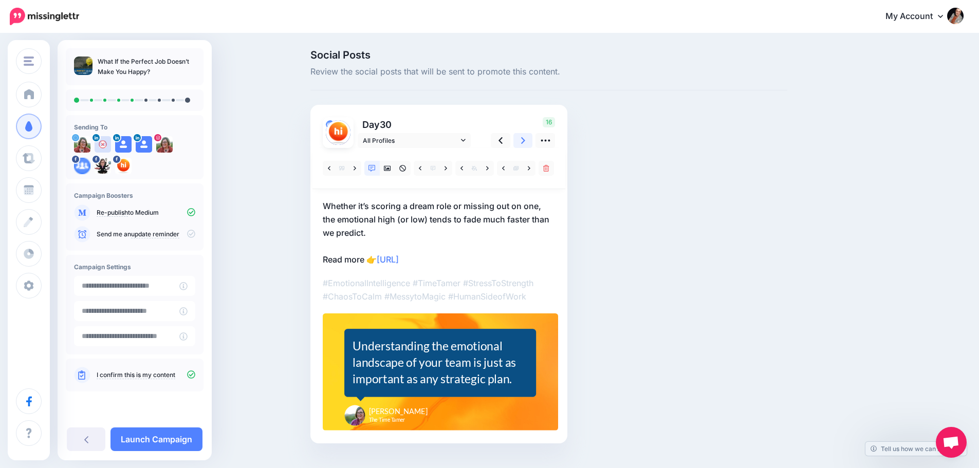
click at [529, 137] on link at bounding box center [524, 140] width 20 height 15
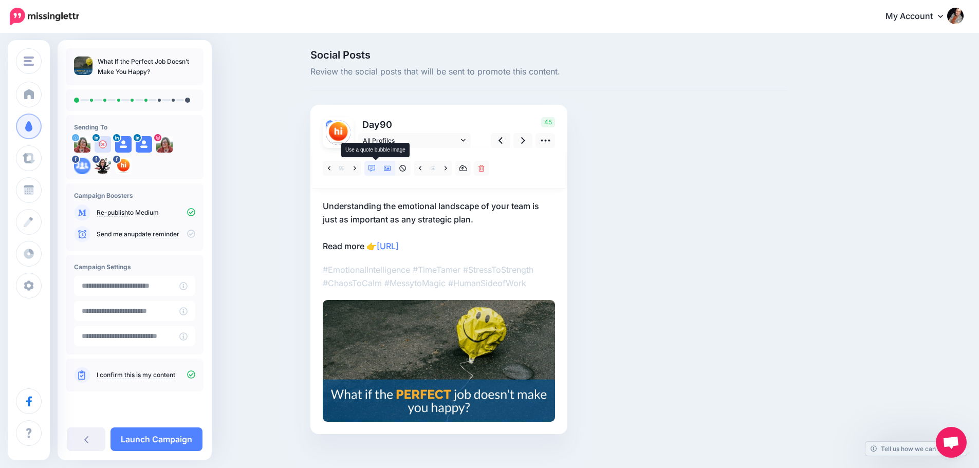
click at [376, 169] on icon at bounding box center [372, 168] width 7 height 7
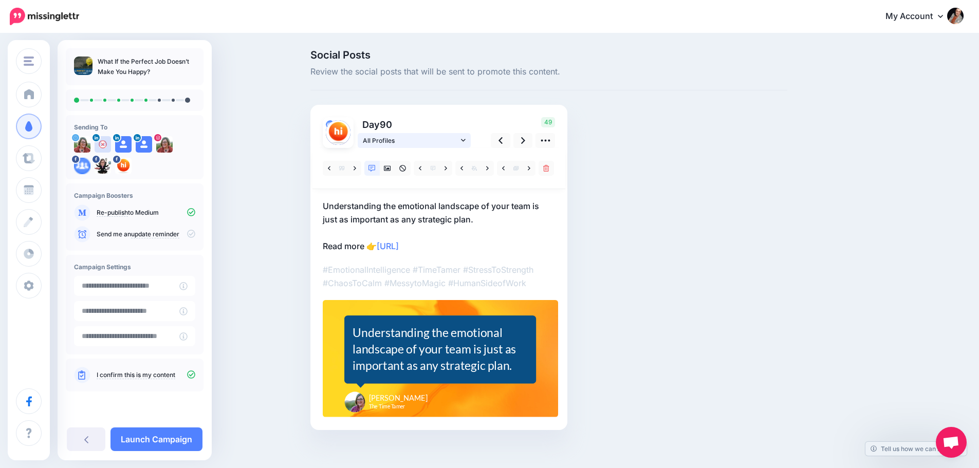
click at [450, 138] on span "All Profiles" at bounding box center [411, 140] width 96 height 11
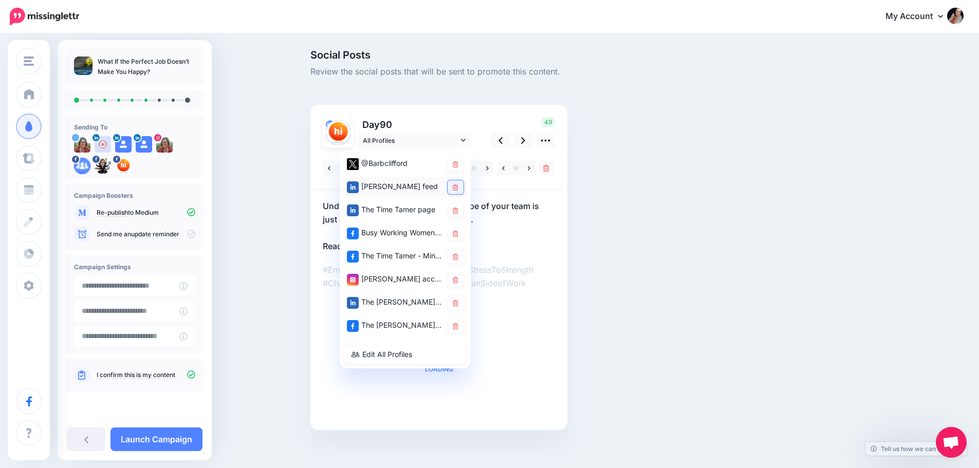
drag, startPoint x: 460, startPoint y: 185, endPoint x: 454, endPoint y: 181, distance: 6.3
click at [459, 185] on icon at bounding box center [456, 188] width 6 height 6
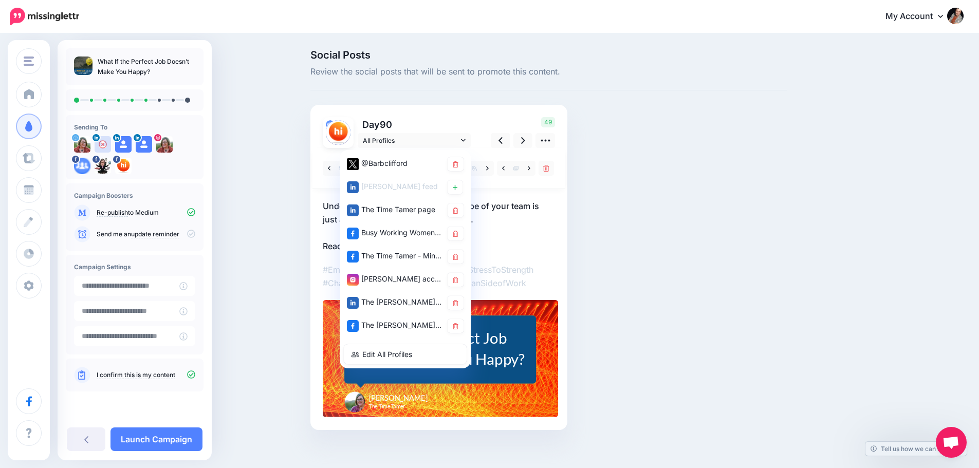
click at [449, 121] on p "Day 90" at bounding box center [415, 124] width 115 height 15
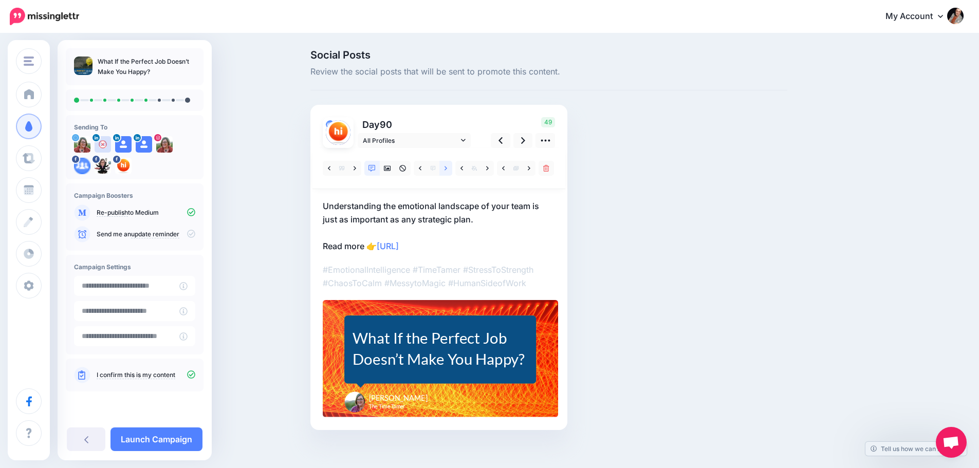
click at [447, 168] on link at bounding box center [446, 168] width 13 height 15
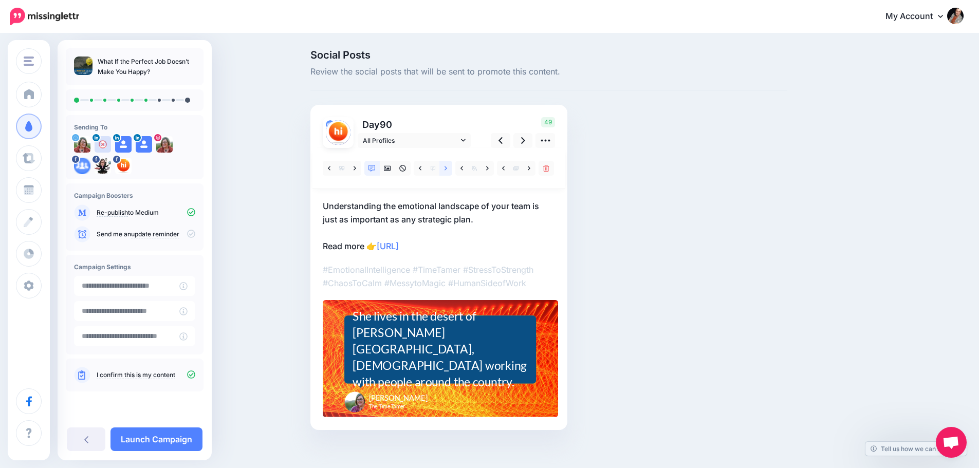
click at [448, 168] on link at bounding box center [446, 168] width 13 height 15
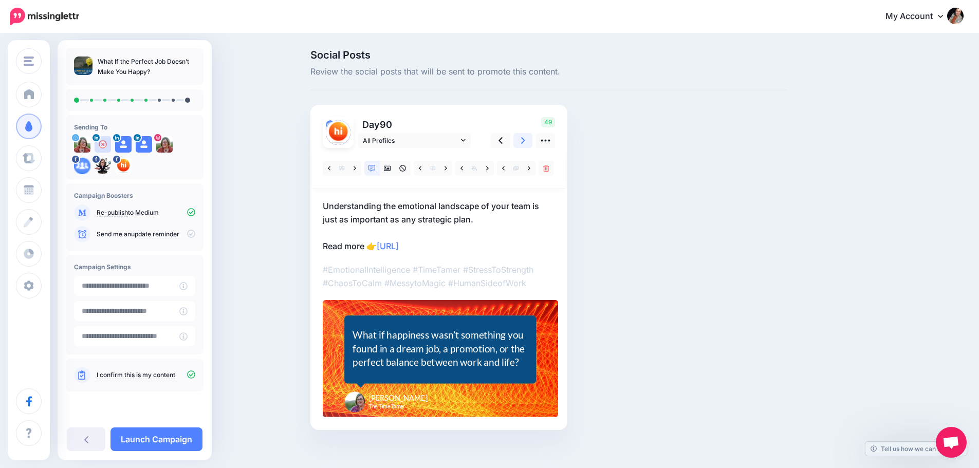
click at [525, 139] on icon at bounding box center [523, 140] width 4 height 7
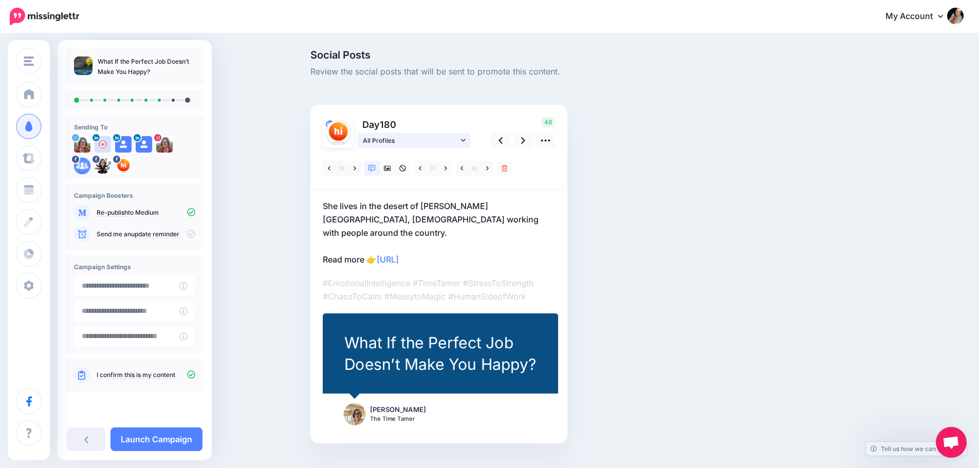
click at [444, 143] on span "All Profiles" at bounding box center [411, 140] width 96 height 11
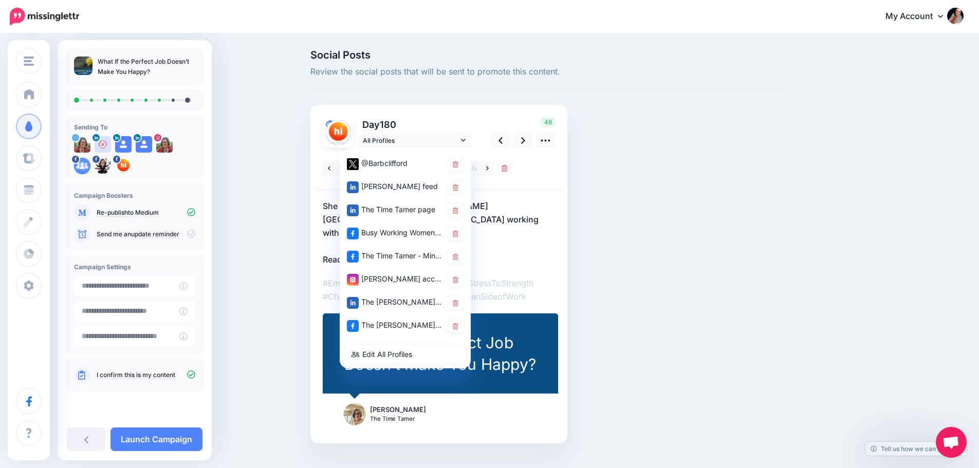
click at [416, 183] on div "Barbara Clifford feed" at bounding box center [395, 186] width 96 height 13
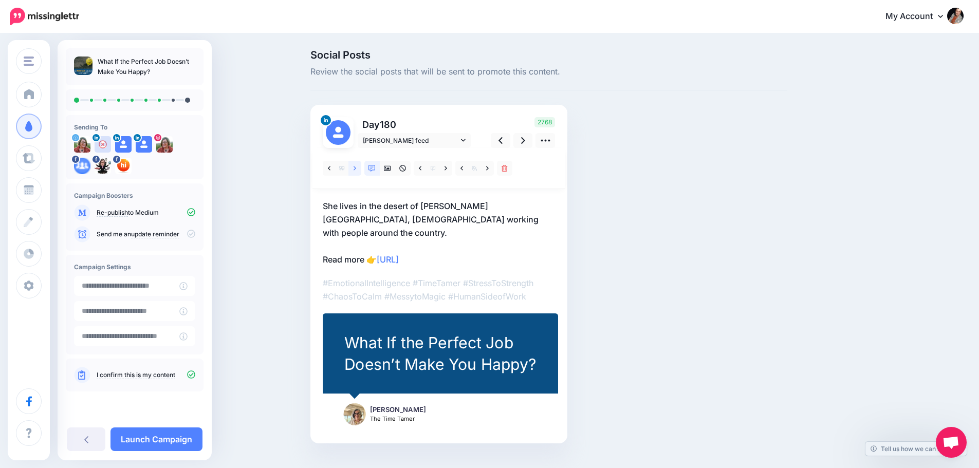
click at [356, 167] on icon at bounding box center [355, 168] width 3 height 7
click at [447, 169] on icon at bounding box center [446, 168] width 3 height 7
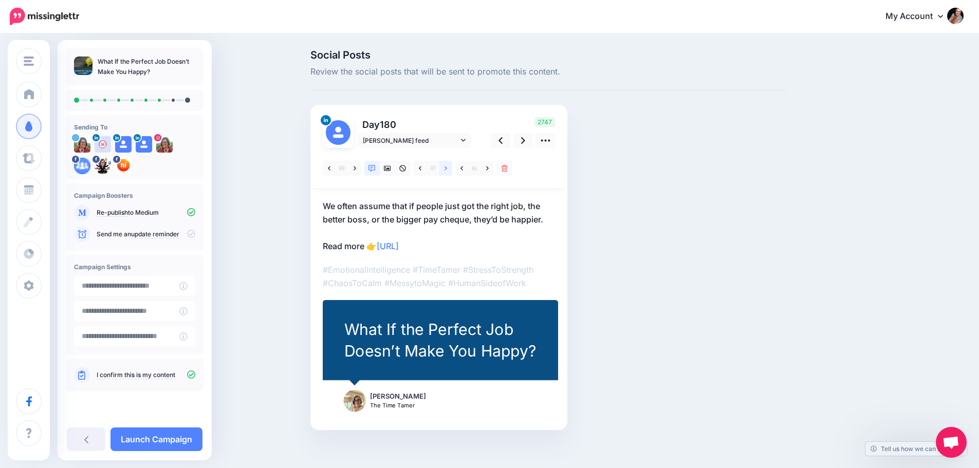
click at [447, 169] on icon at bounding box center [446, 168] width 3 height 7
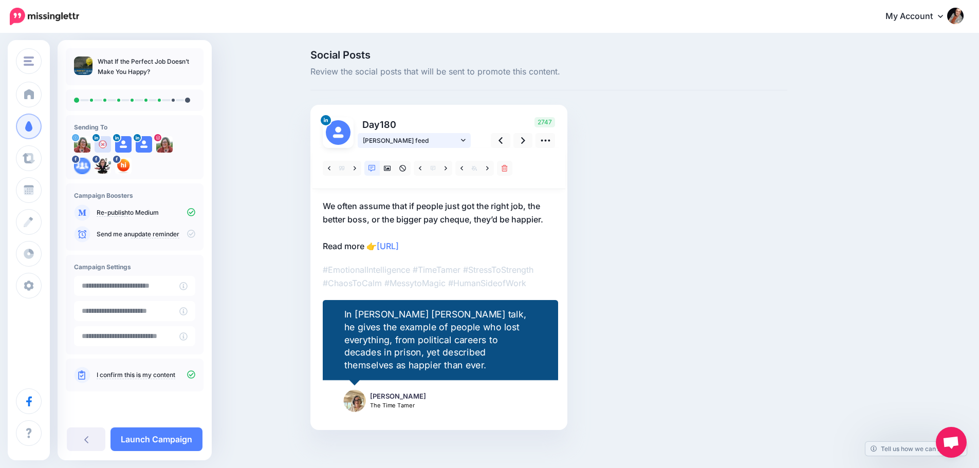
click at [439, 142] on span "Barbara Clifford feed" at bounding box center [411, 140] width 96 height 11
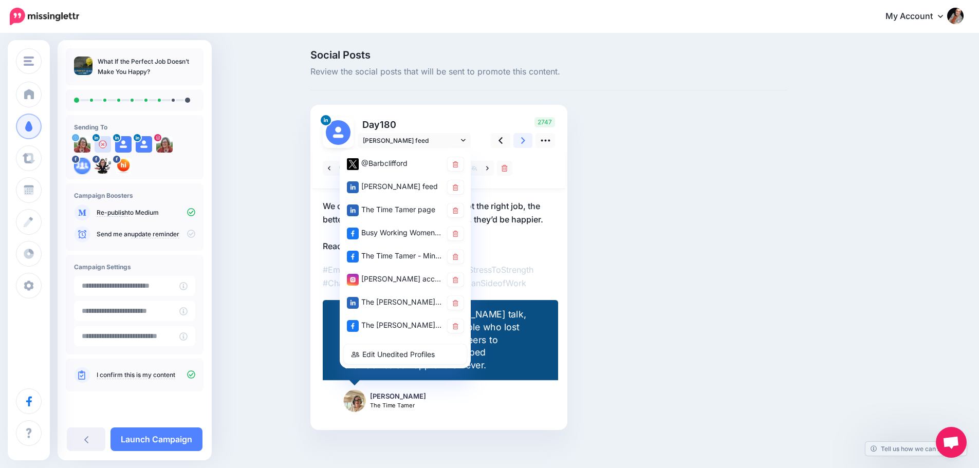
click at [525, 144] on icon at bounding box center [523, 140] width 4 height 11
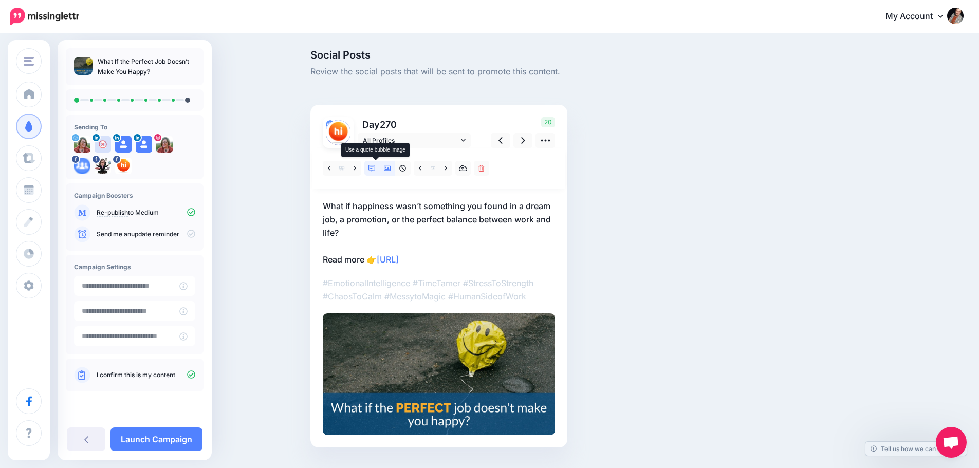
click at [376, 170] on icon at bounding box center [372, 168] width 7 height 7
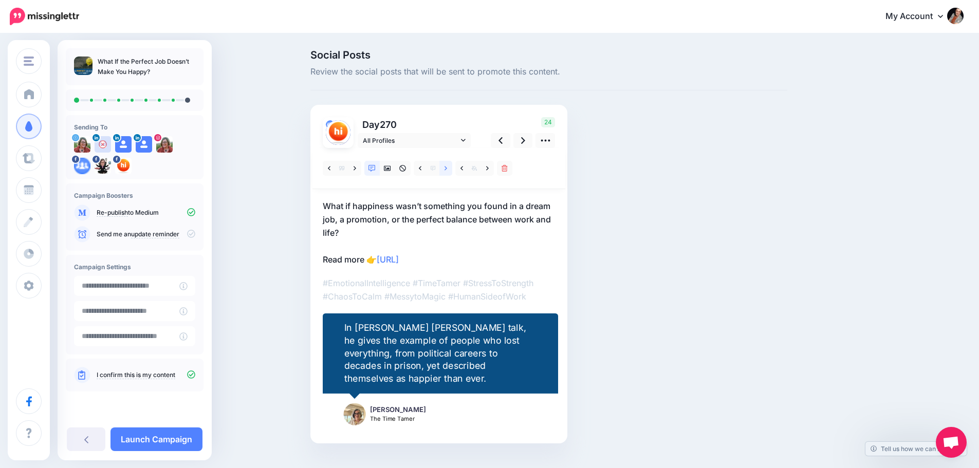
click at [447, 170] on icon at bounding box center [446, 168] width 3 height 4
click at [525, 142] on icon at bounding box center [523, 140] width 4 height 7
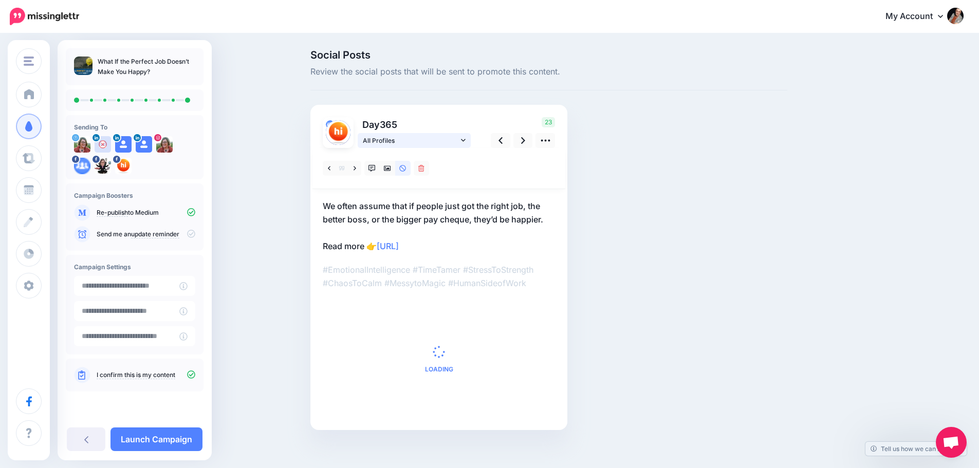
click at [407, 144] on span "All Profiles" at bounding box center [411, 140] width 96 height 11
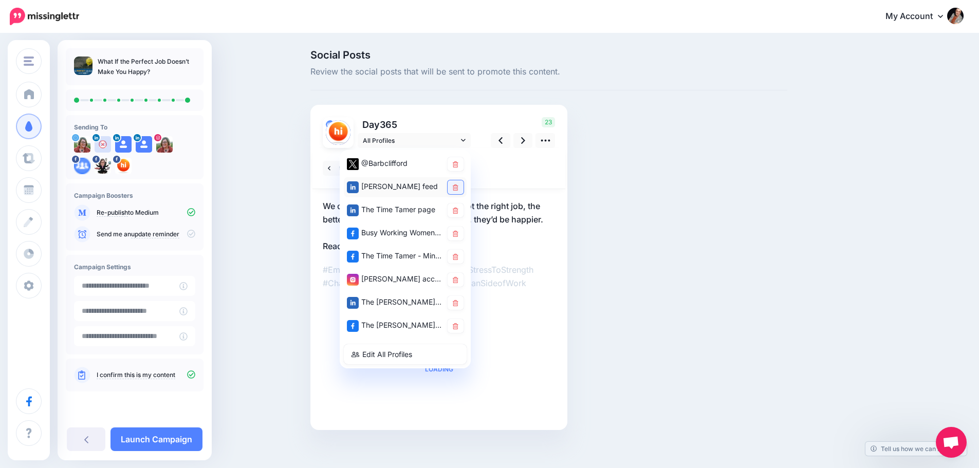
click at [459, 185] on icon at bounding box center [456, 188] width 6 height 6
click at [490, 179] on div at bounding box center [439, 168] width 253 height 41
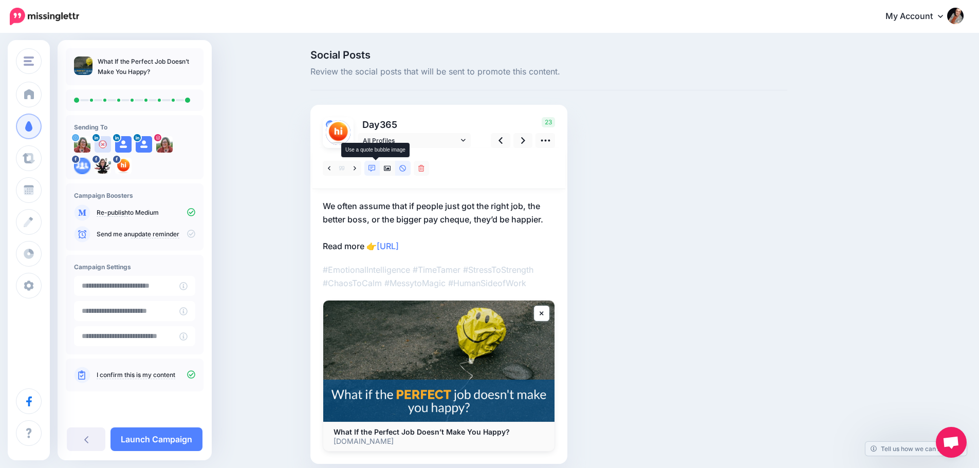
click at [375, 171] on icon at bounding box center [372, 168] width 7 height 7
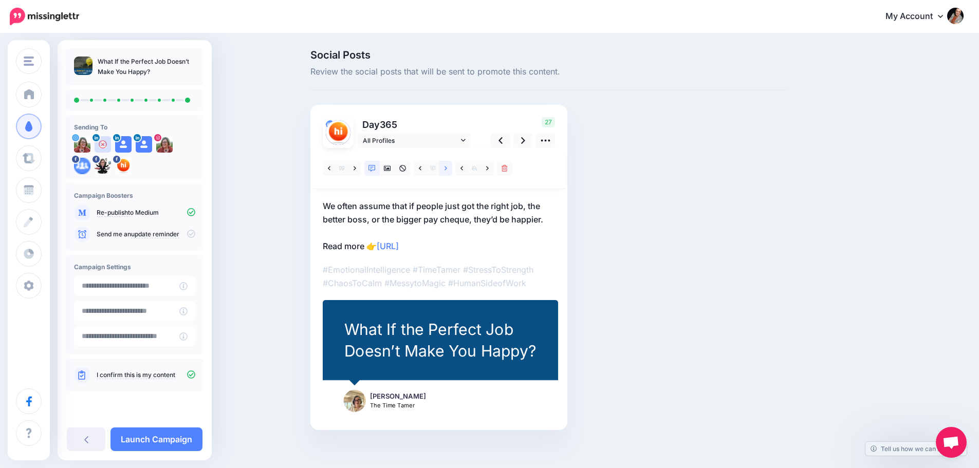
drag, startPoint x: 450, startPoint y: 170, endPoint x: 441, endPoint y: 158, distance: 14.3
click at [447, 170] on icon at bounding box center [446, 168] width 3 height 7
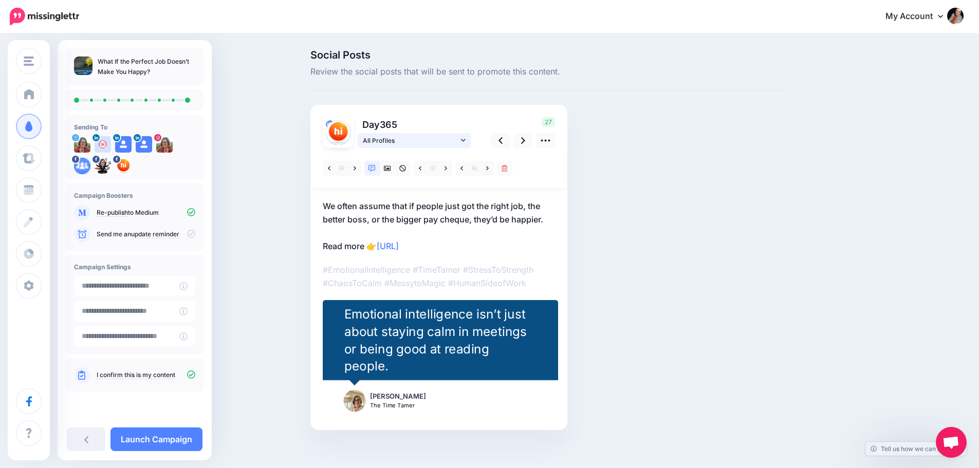
click at [428, 137] on span "All Profiles" at bounding box center [411, 140] width 96 height 11
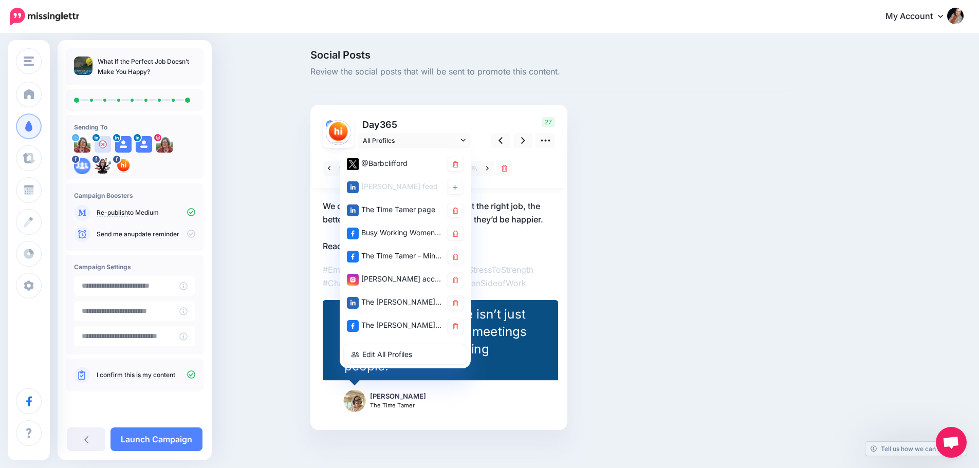
click at [446, 118] on p "Day 365" at bounding box center [415, 124] width 115 height 15
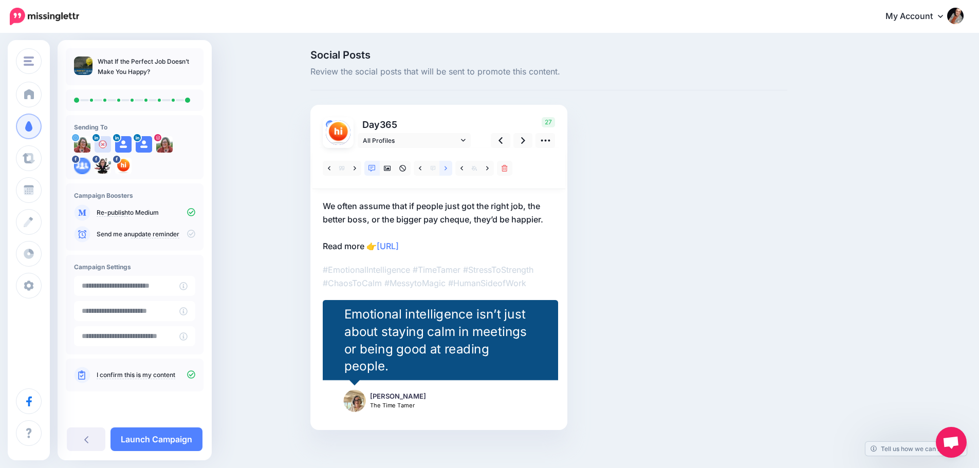
click at [447, 168] on icon at bounding box center [446, 168] width 3 height 4
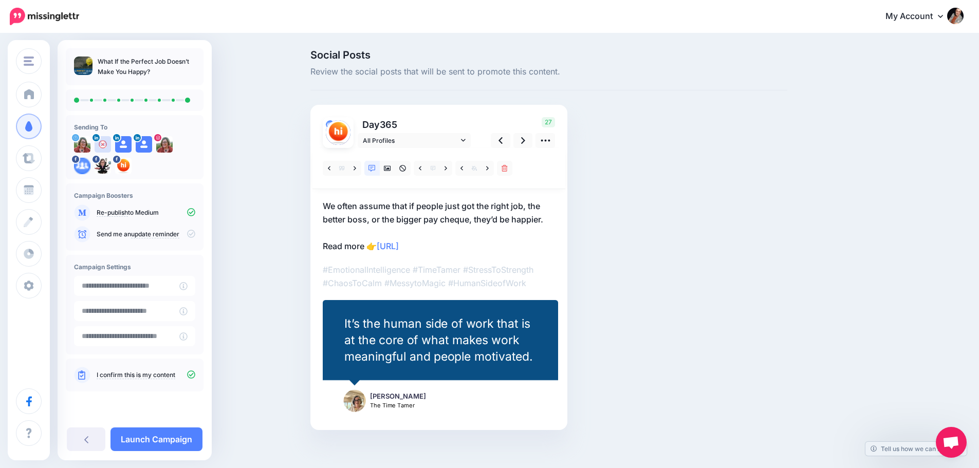
click at [942, 444] on span "Open chat" at bounding box center [951, 442] width 31 height 31
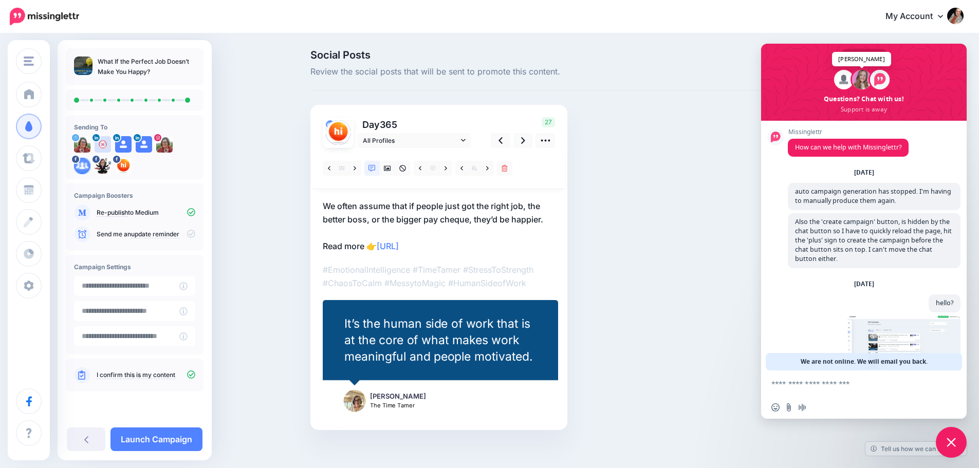
click at [862, 81] on span at bounding box center [862, 80] width 20 height 20
click at [846, 84] on span at bounding box center [844, 80] width 20 height 20
click at [862, 83] on span at bounding box center [862, 80] width 20 height 20
click at [954, 437] on span "Close chat" at bounding box center [951, 442] width 31 height 31
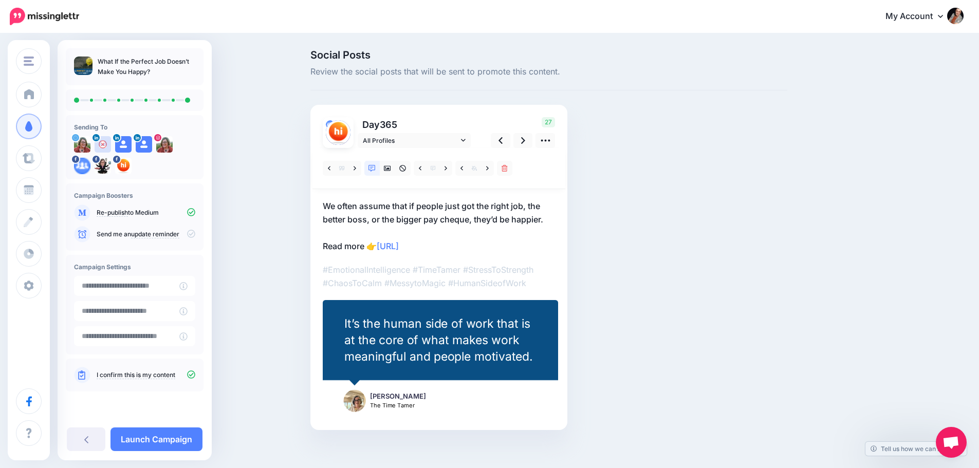
click at [944, 443] on span "Open chat" at bounding box center [951, 443] width 17 height 14
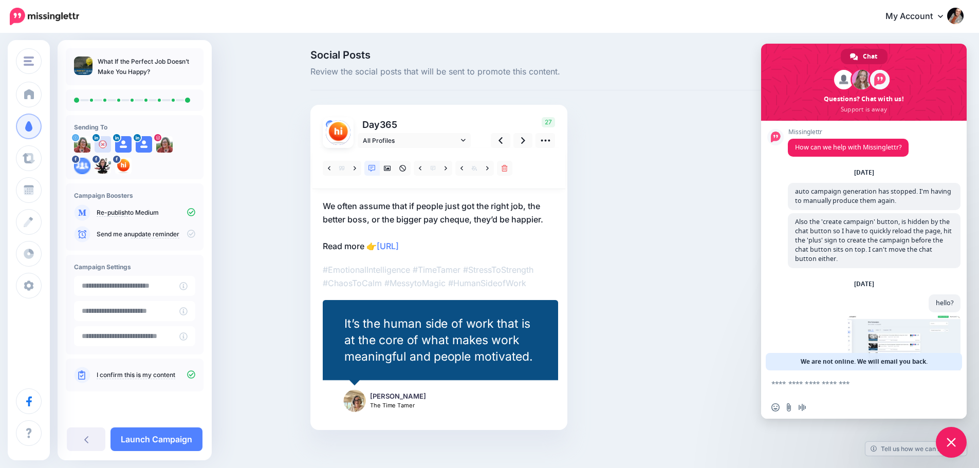
scroll to position [36, 0]
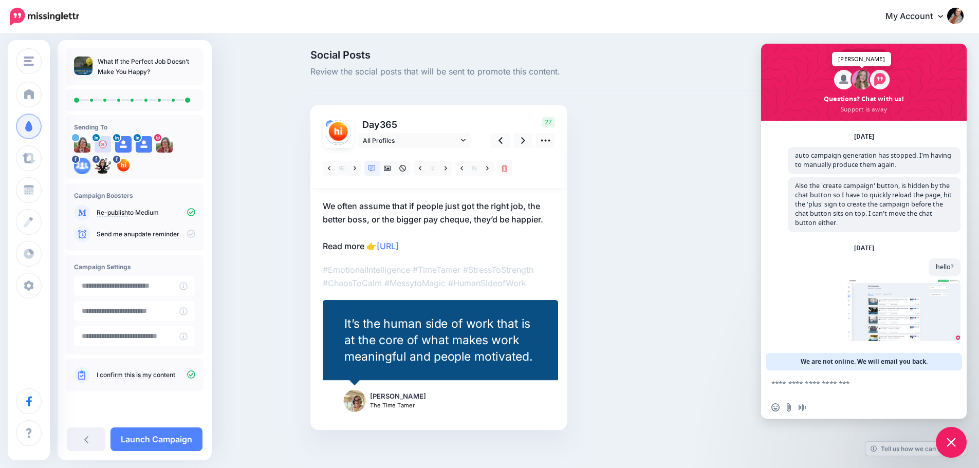
click at [859, 76] on span at bounding box center [862, 80] width 20 height 20
click at [895, 304] on span at bounding box center [904, 311] width 113 height 62
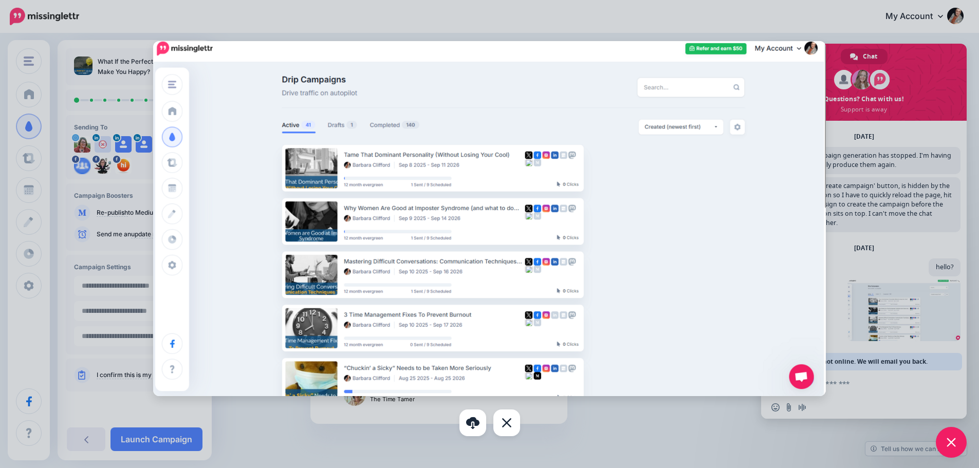
scroll to position [8, 0]
click at [907, 192] on div at bounding box center [489, 234] width 979 height 468
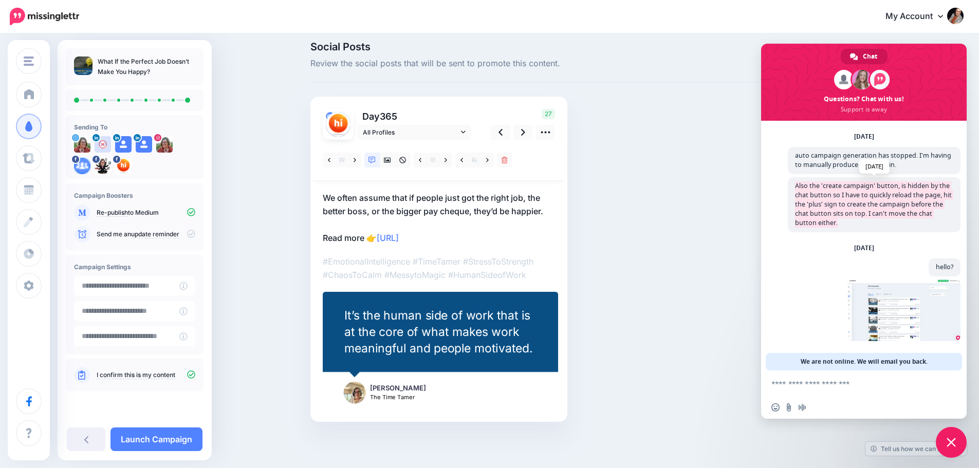
drag, startPoint x: 869, startPoint y: 222, endPoint x: 794, endPoint y: 184, distance: 84.1
click at [794, 184] on span "Also the 'create campaign' button, is hidden by the chat button so I have to qu…" at bounding box center [874, 204] width 173 height 55
copy span "Also the 'create campaign' button, is hidden by the chat button so I have to qu…"
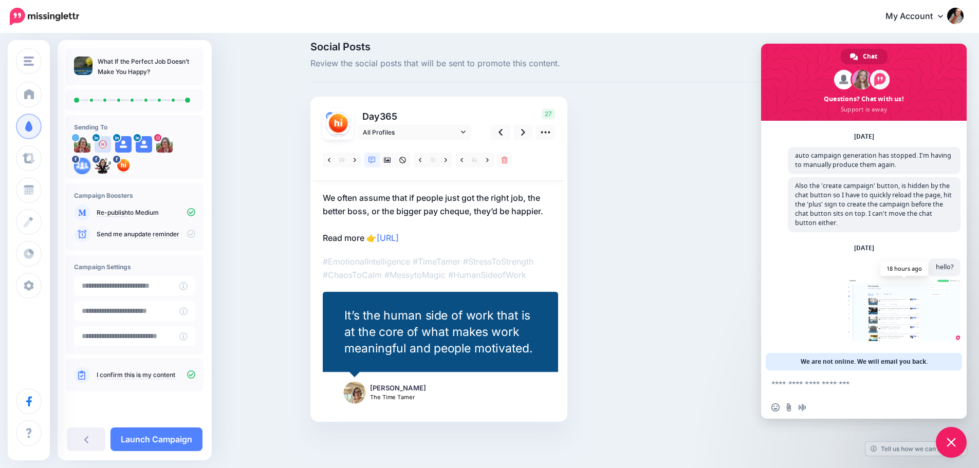
click at [884, 314] on span at bounding box center [904, 311] width 113 height 62
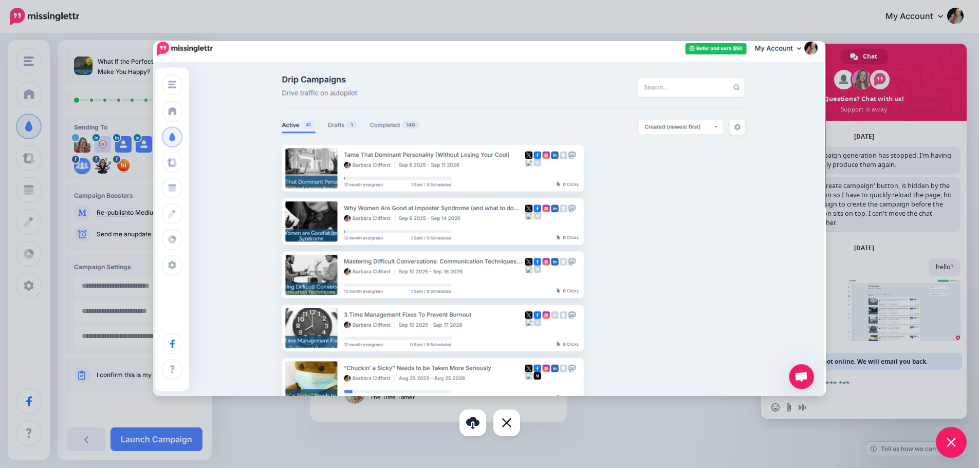
click at [672, 21] on div at bounding box center [489, 234] width 979 height 468
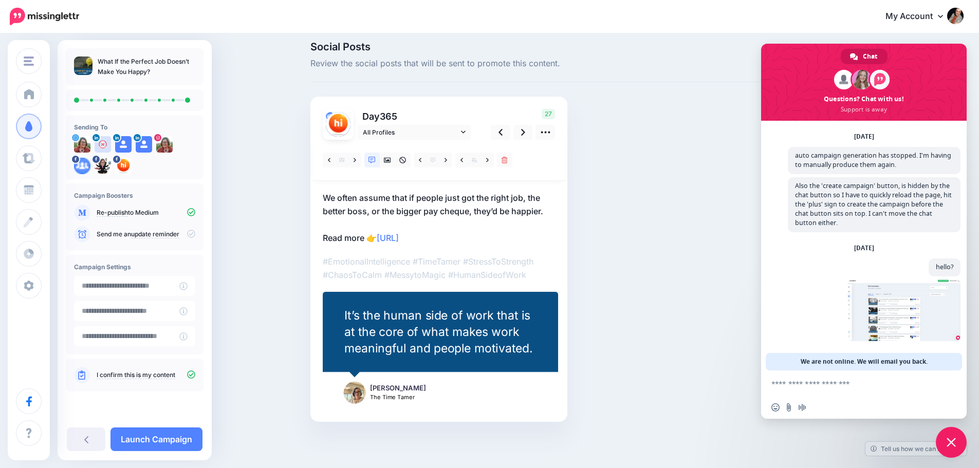
click at [842, 384] on textarea "Compose your message..." at bounding box center [853, 383] width 162 height 9
type textarea "******"
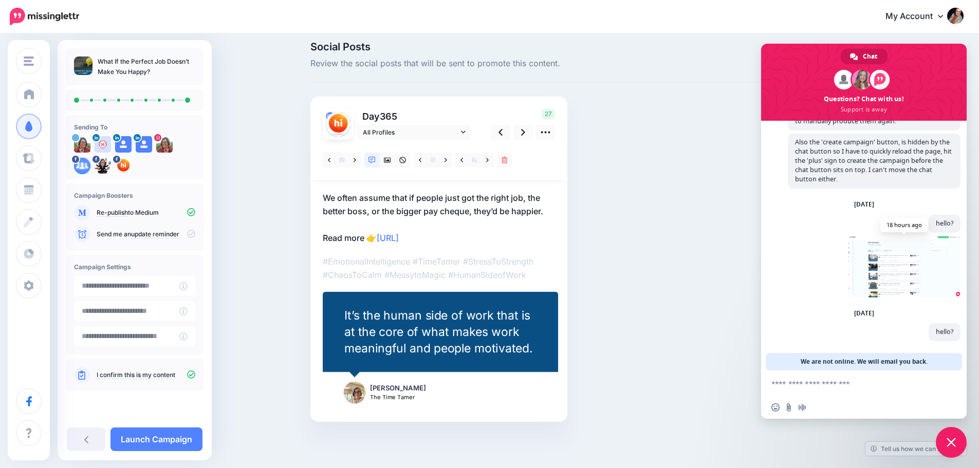
scroll to position [80, 0]
click at [172, 438] on link "Launch Campaign" at bounding box center [157, 440] width 92 height 24
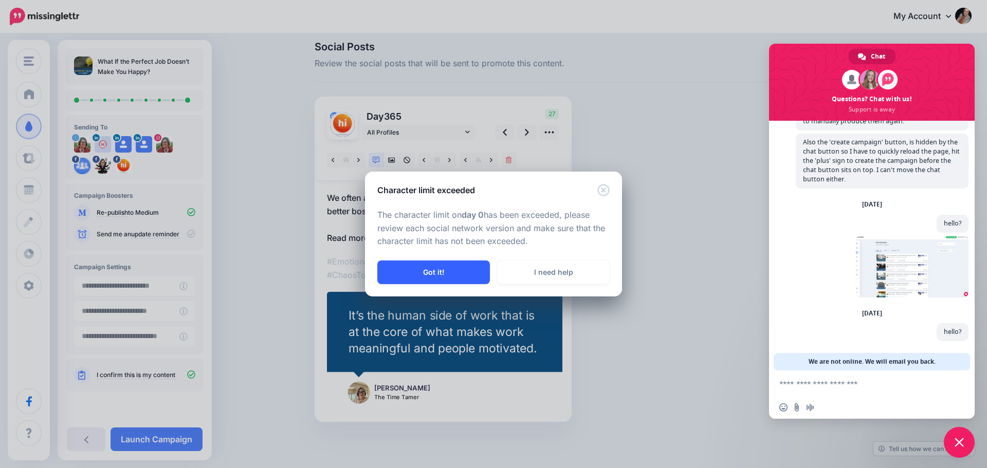
click at [436, 278] on button "Got it!" at bounding box center [433, 273] width 113 height 24
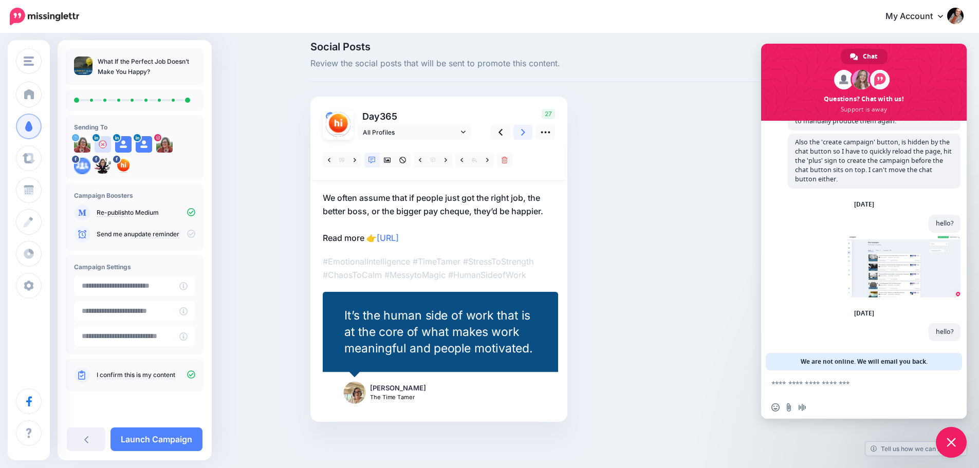
click at [525, 132] on icon at bounding box center [523, 132] width 4 height 11
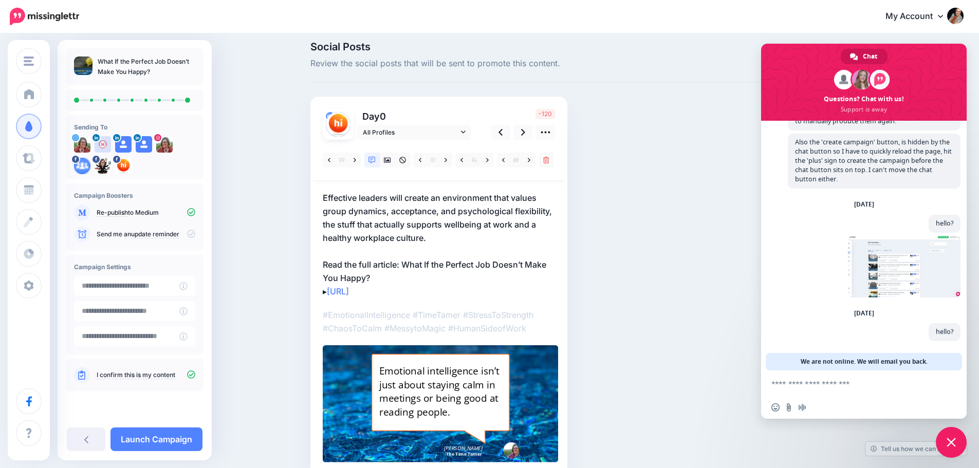
click at [413, 220] on p "Effective leaders will create an environment that values group dynamics, accept…" at bounding box center [439, 244] width 232 height 107
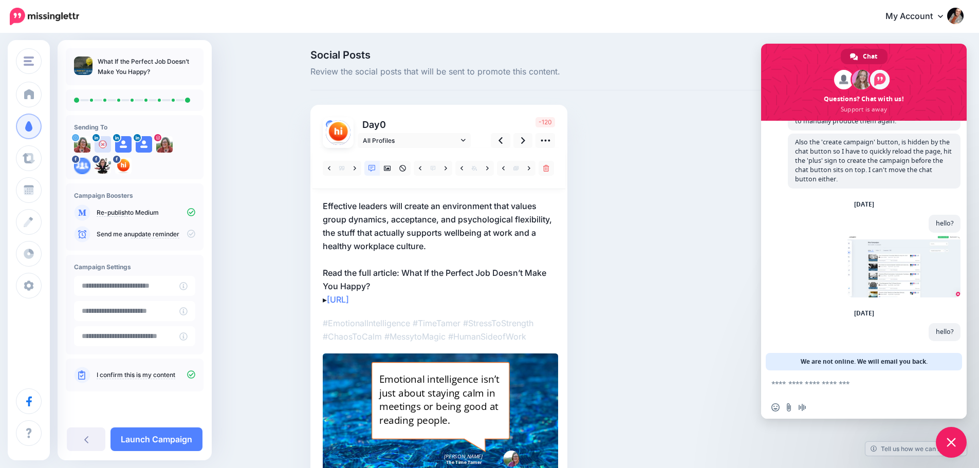
scroll to position [0, 0]
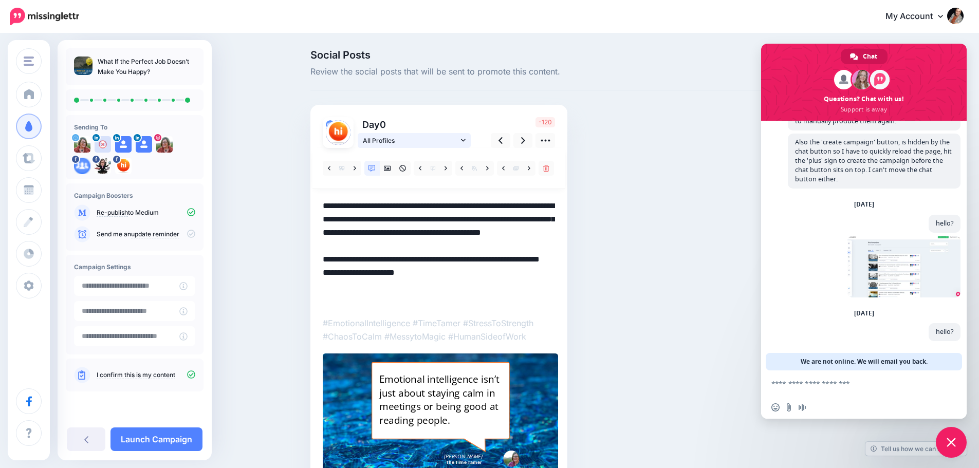
click at [431, 137] on span "All Profiles" at bounding box center [411, 140] width 96 height 11
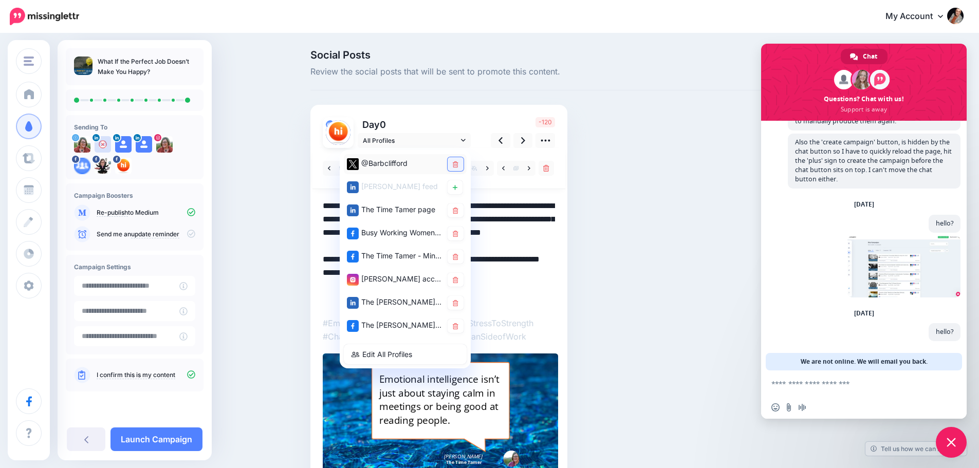
click at [459, 165] on icon at bounding box center [456, 164] width 6 height 6
click at [162, 442] on link "Launch Campaign" at bounding box center [157, 440] width 92 height 24
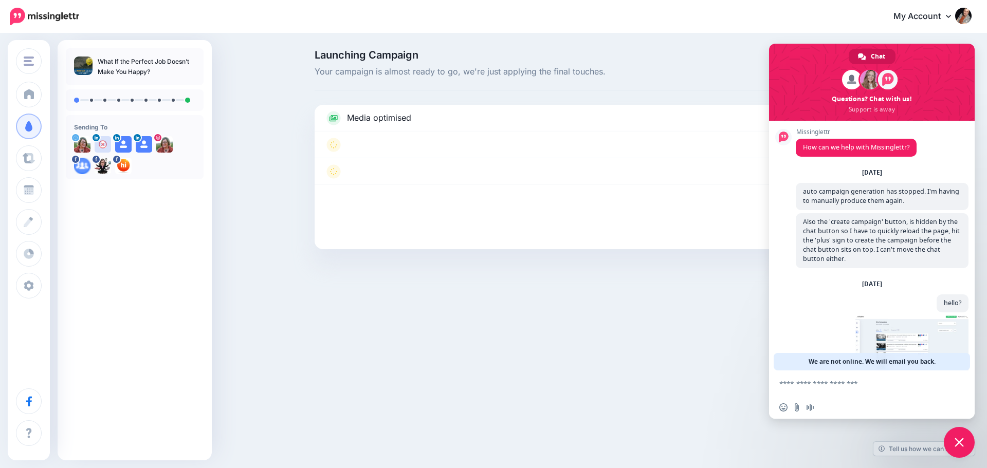
scroll to position [80, 0]
